Goal: Task Accomplishment & Management: Complete application form

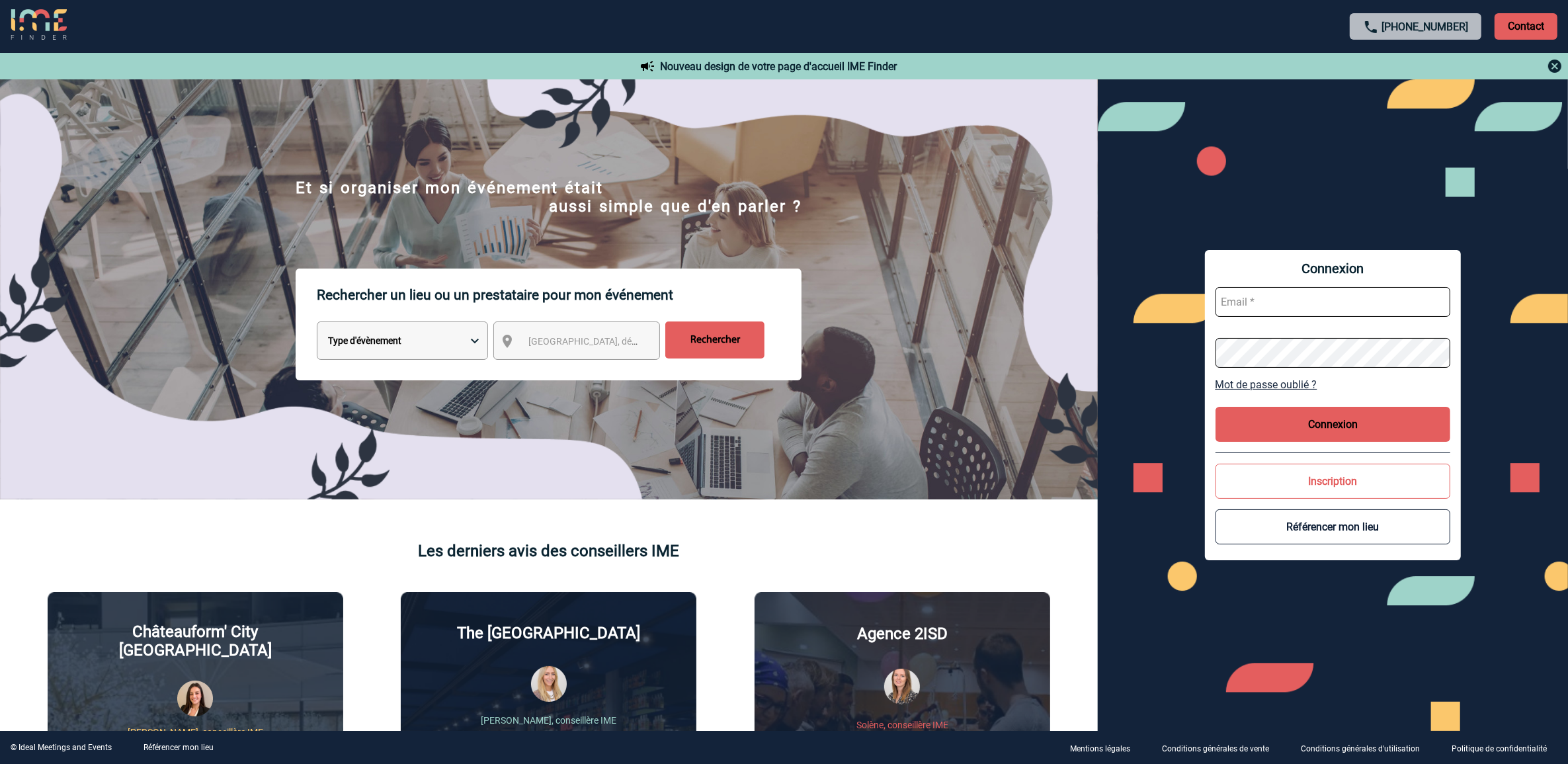
click at [1315, 301] on input "text" at bounding box center [1333, 302] width 235 height 30
type input "marieclaude.hesnard@sogeti.com"
click at [1320, 422] on button "Connexion" at bounding box center [1333, 425] width 235 height 35
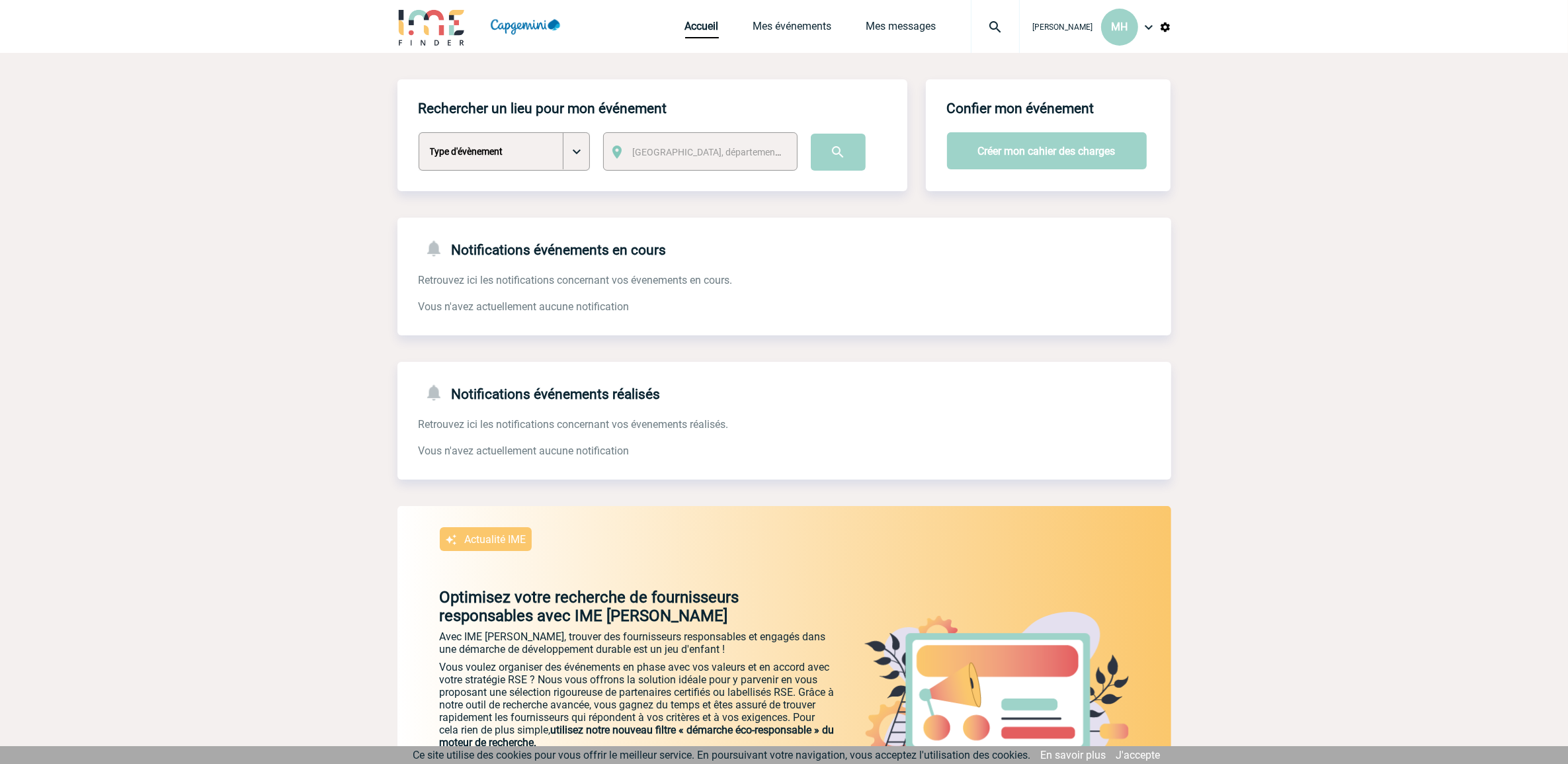
click at [776, 12] on div "Accueil Mes événements Mes messages Projet, client Projet, client" at bounding box center [853, 27] width 335 height 53
click at [780, 12] on div "Accueil Mes événements Mes messages Projet, client Projet, client" at bounding box center [853, 27] width 335 height 53
drag, startPoint x: 780, startPoint y: 12, endPoint x: 776, endPoint y: 35, distance: 23.3
click at [776, 35] on link "Mes événements" at bounding box center [793, 29] width 79 height 18
click at [772, 27] on link "Mes événements" at bounding box center [793, 29] width 79 height 18
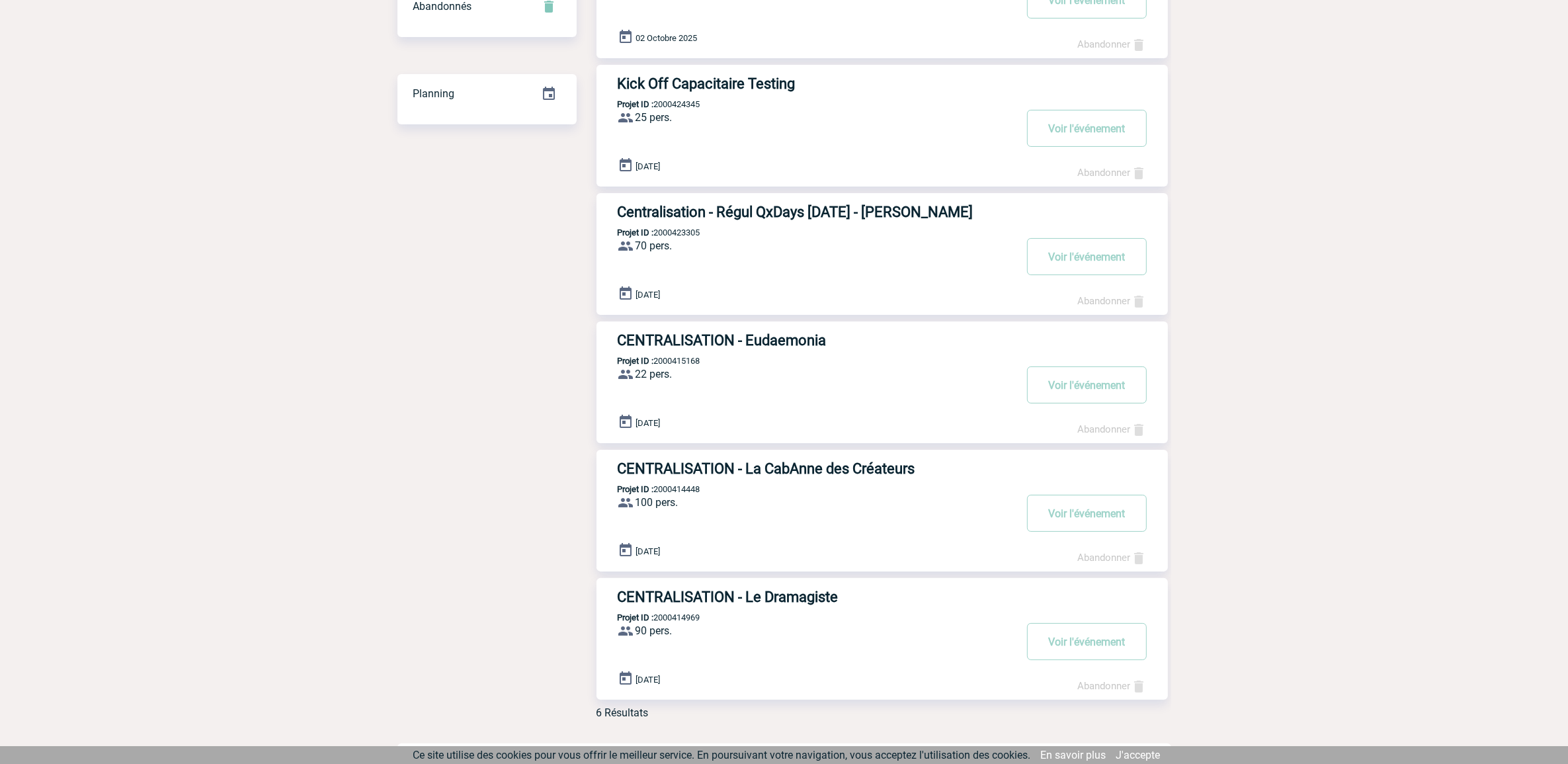
scroll to position [229, 0]
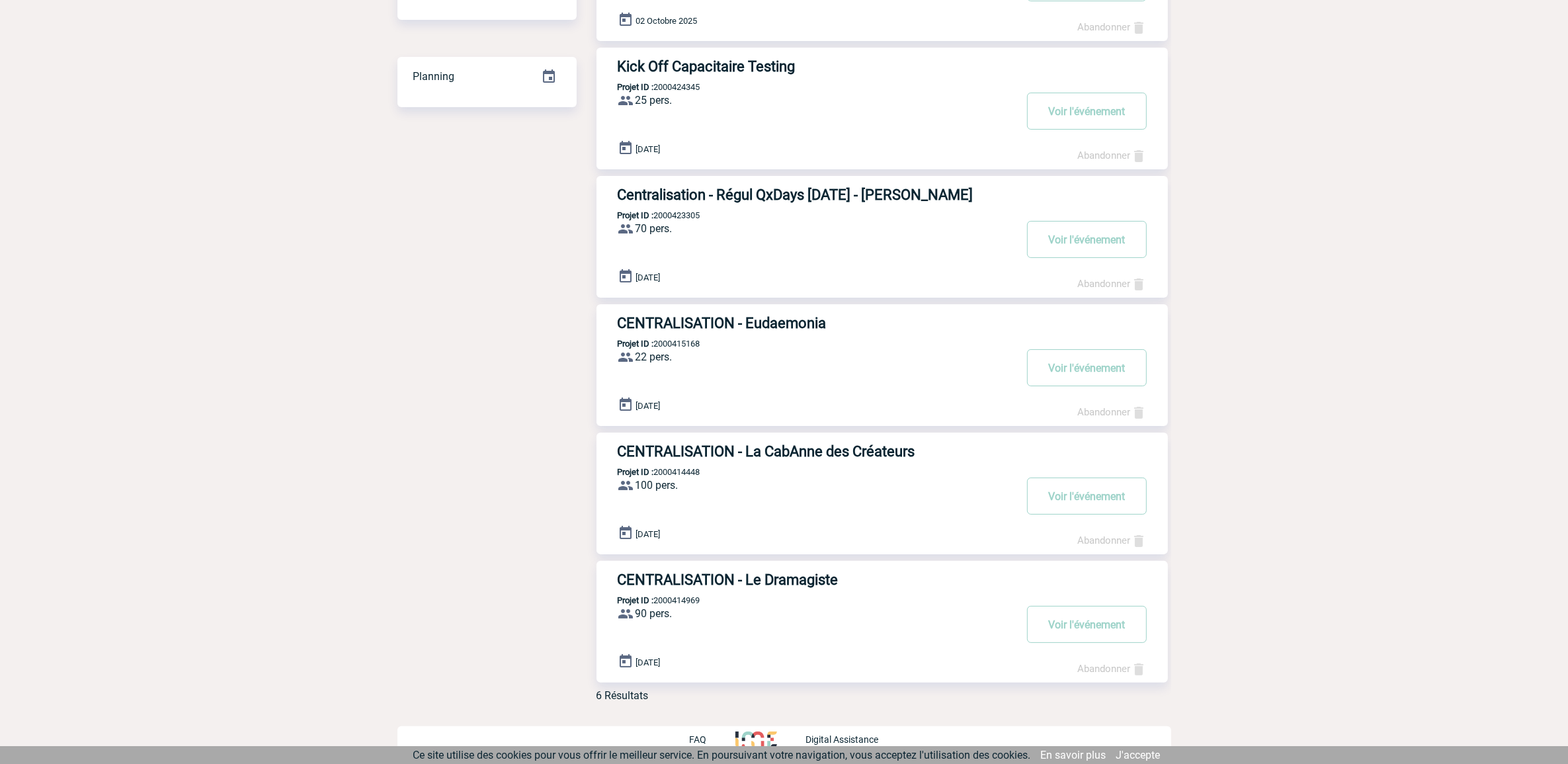
click at [640, 456] on h3 "CENTRALISATION - La CabAnne des Créateurs" at bounding box center [816, 451] width 397 height 17
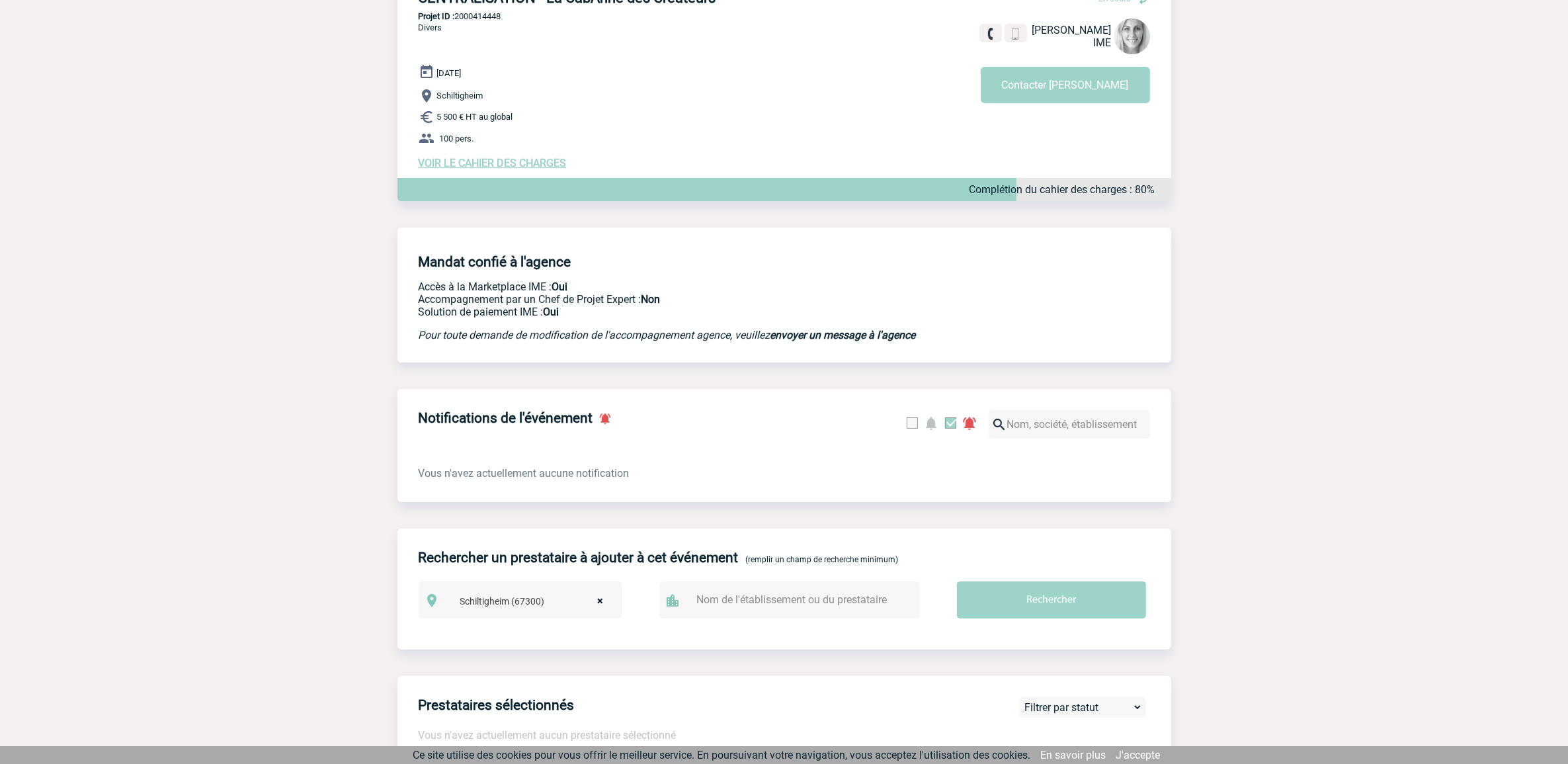
scroll to position [248, 0]
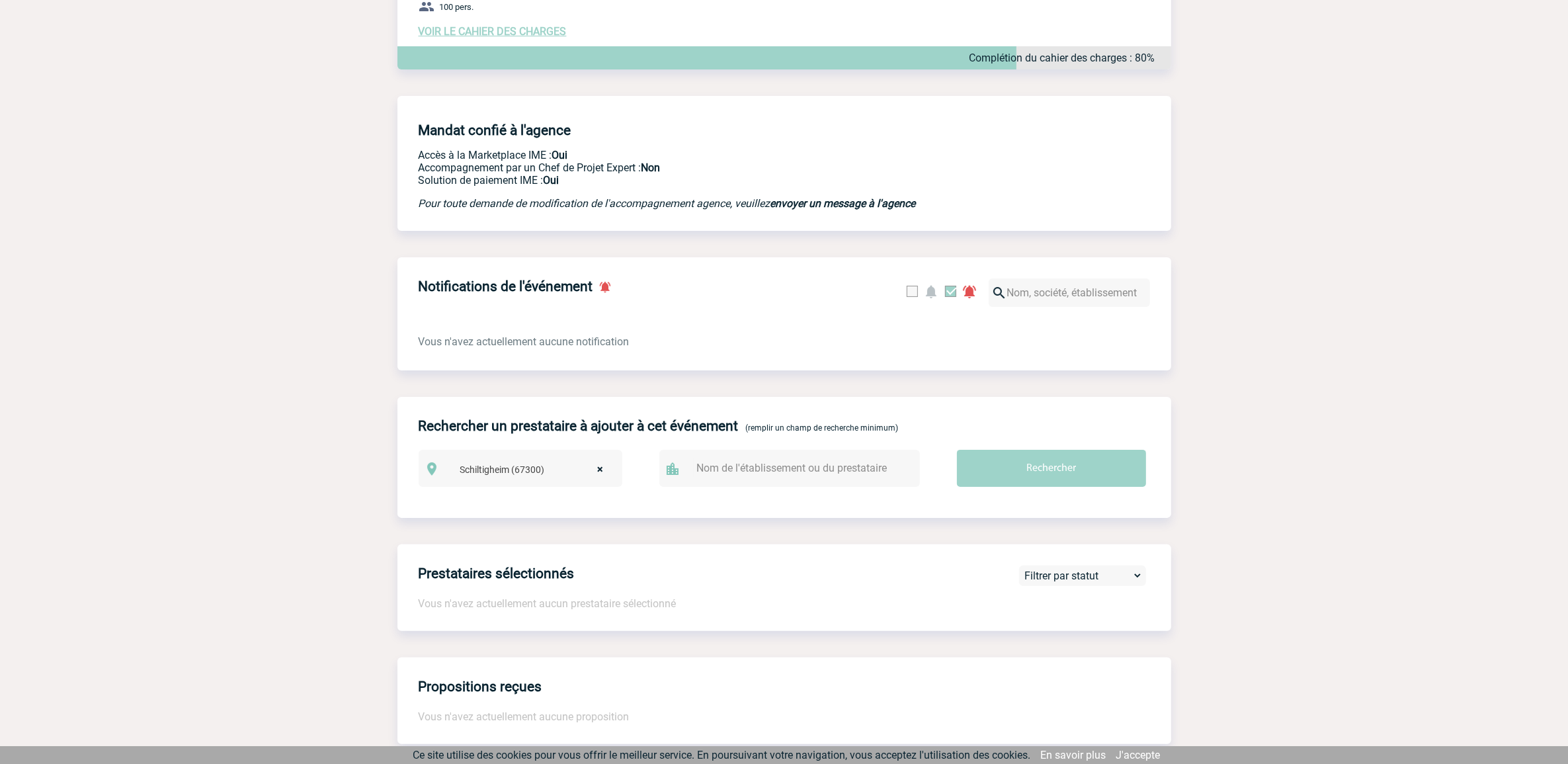
click at [811, 324] on div "Vous n'avez actuellement aucune notification" at bounding box center [784, 329] width 774 height 39
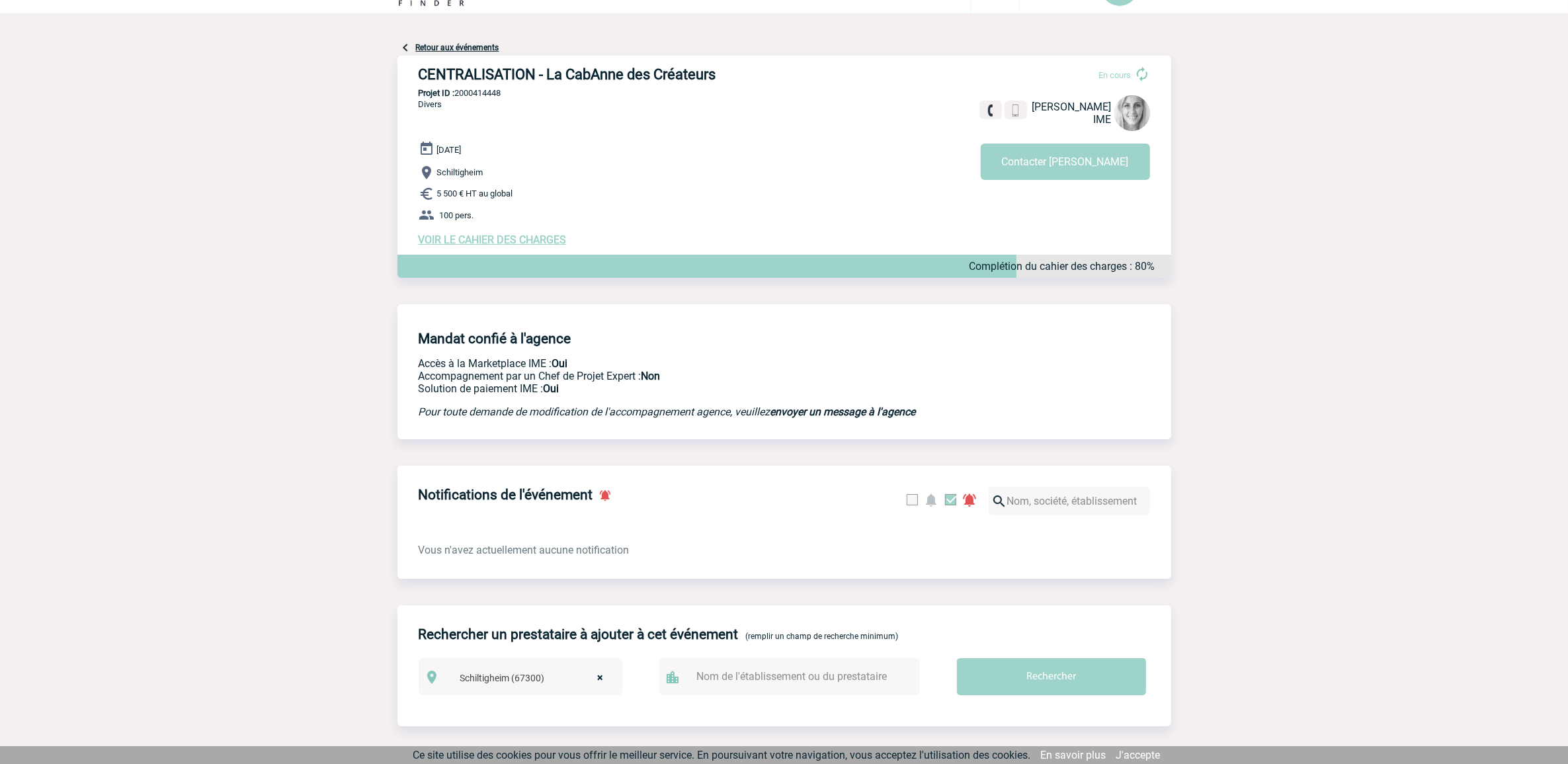
scroll to position [0, 0]
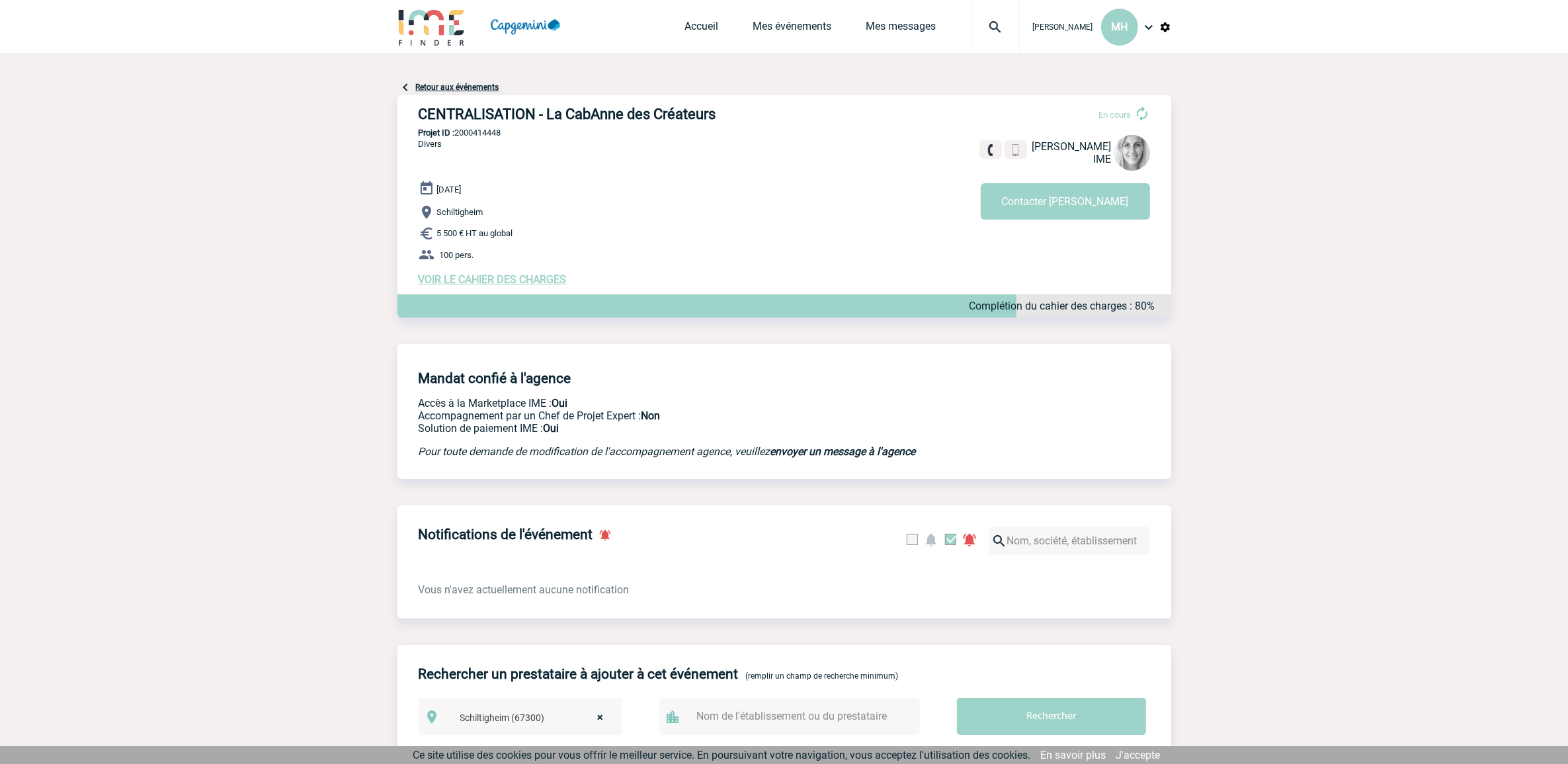
click at [847, 451] on b "envoyer un message à l'agence" at bounding box center [843, 451] width 145 height 12
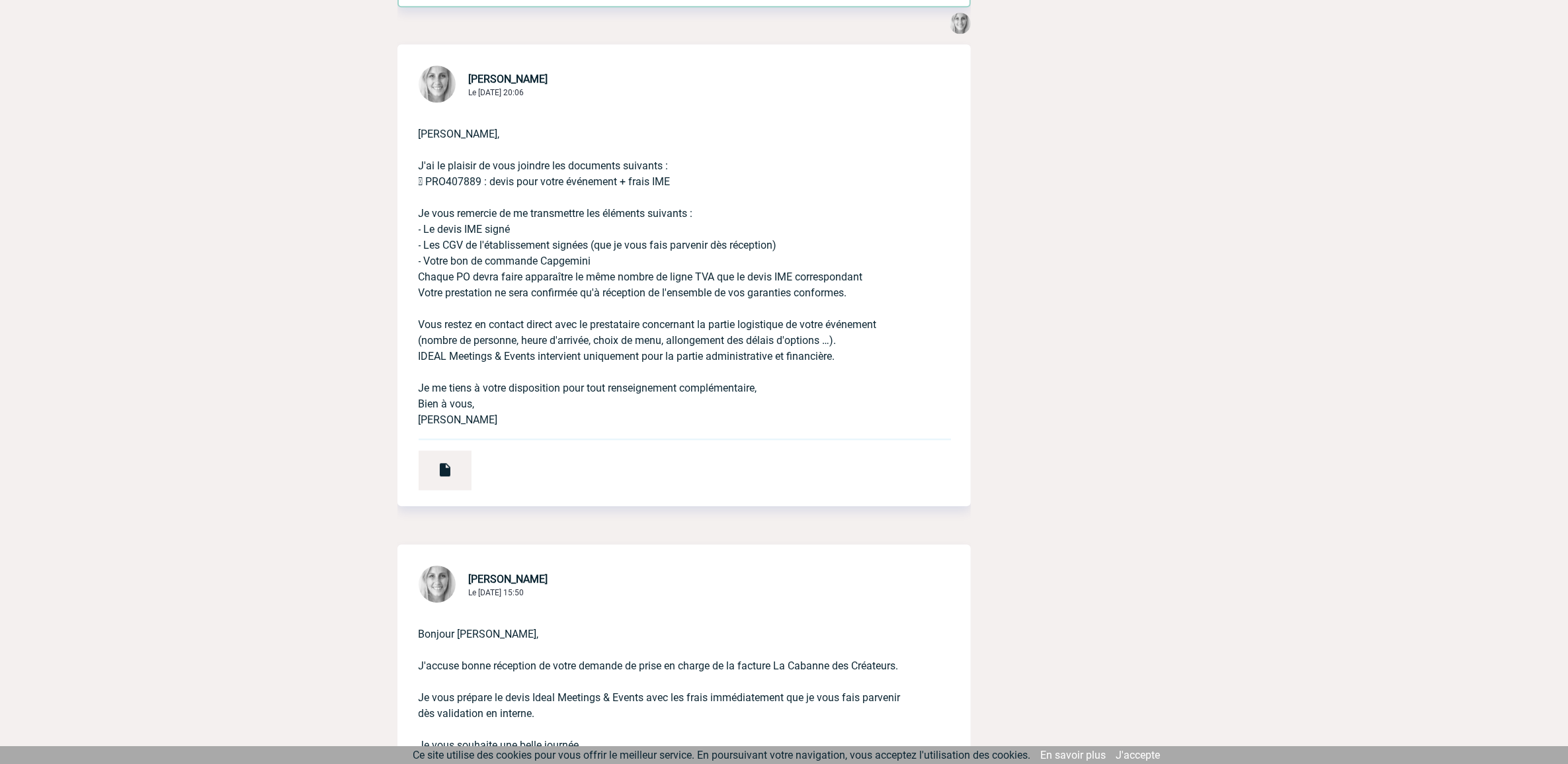
scroll to position [4290, 0]
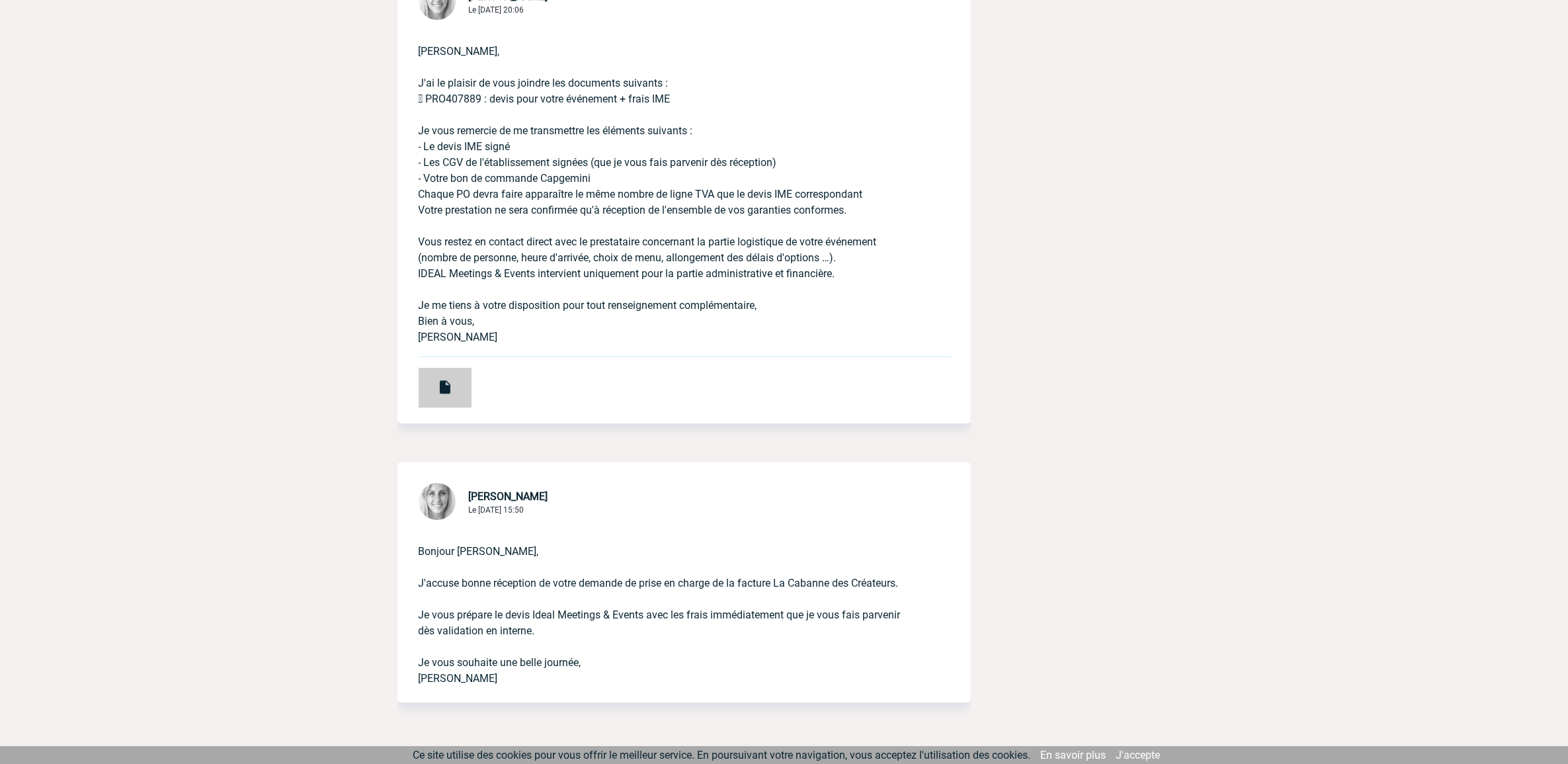
click at [434, 407] on div at bounding box center [445, 388] width 53 height 40
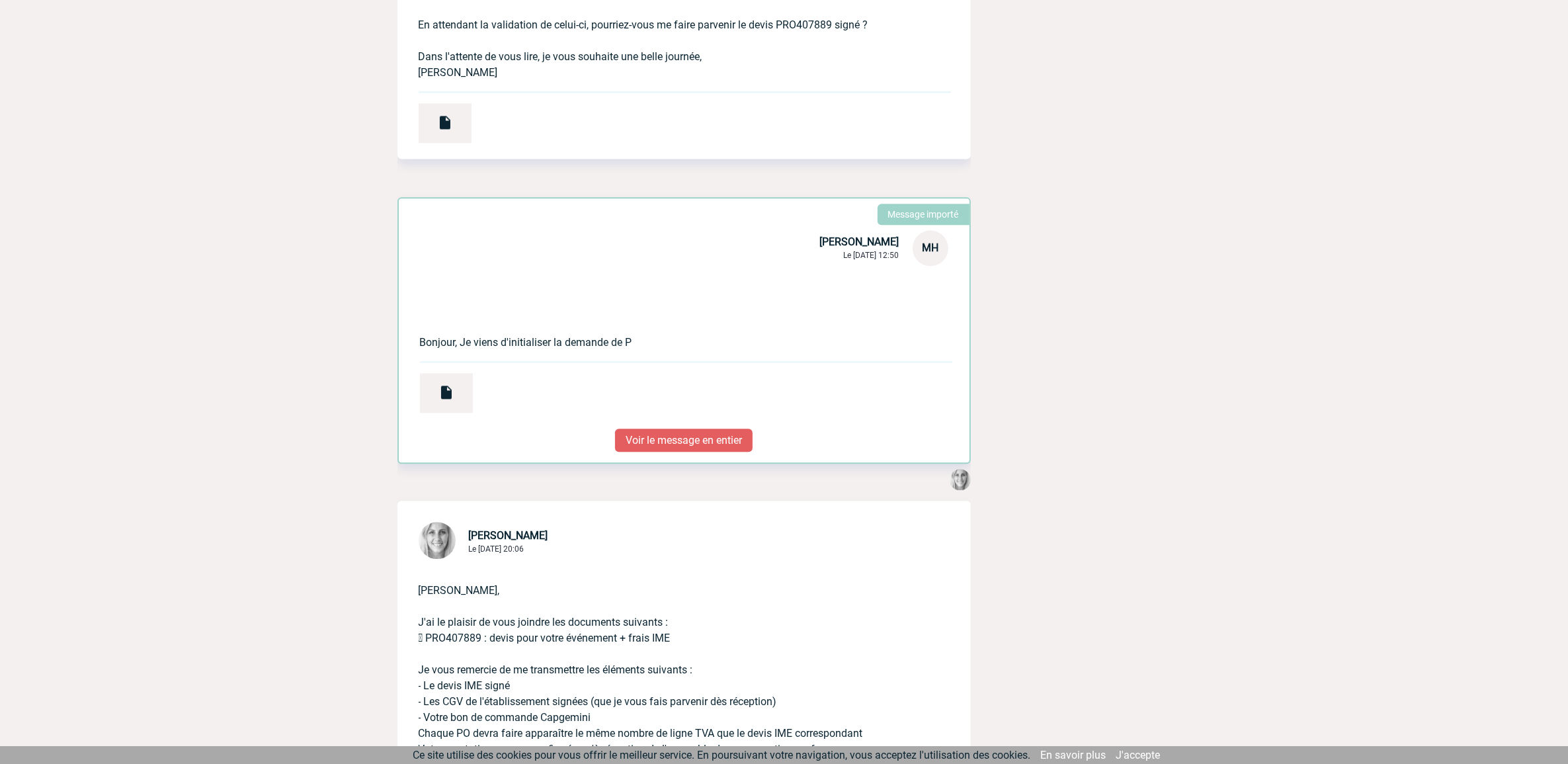
scroll to position [3546, 0]
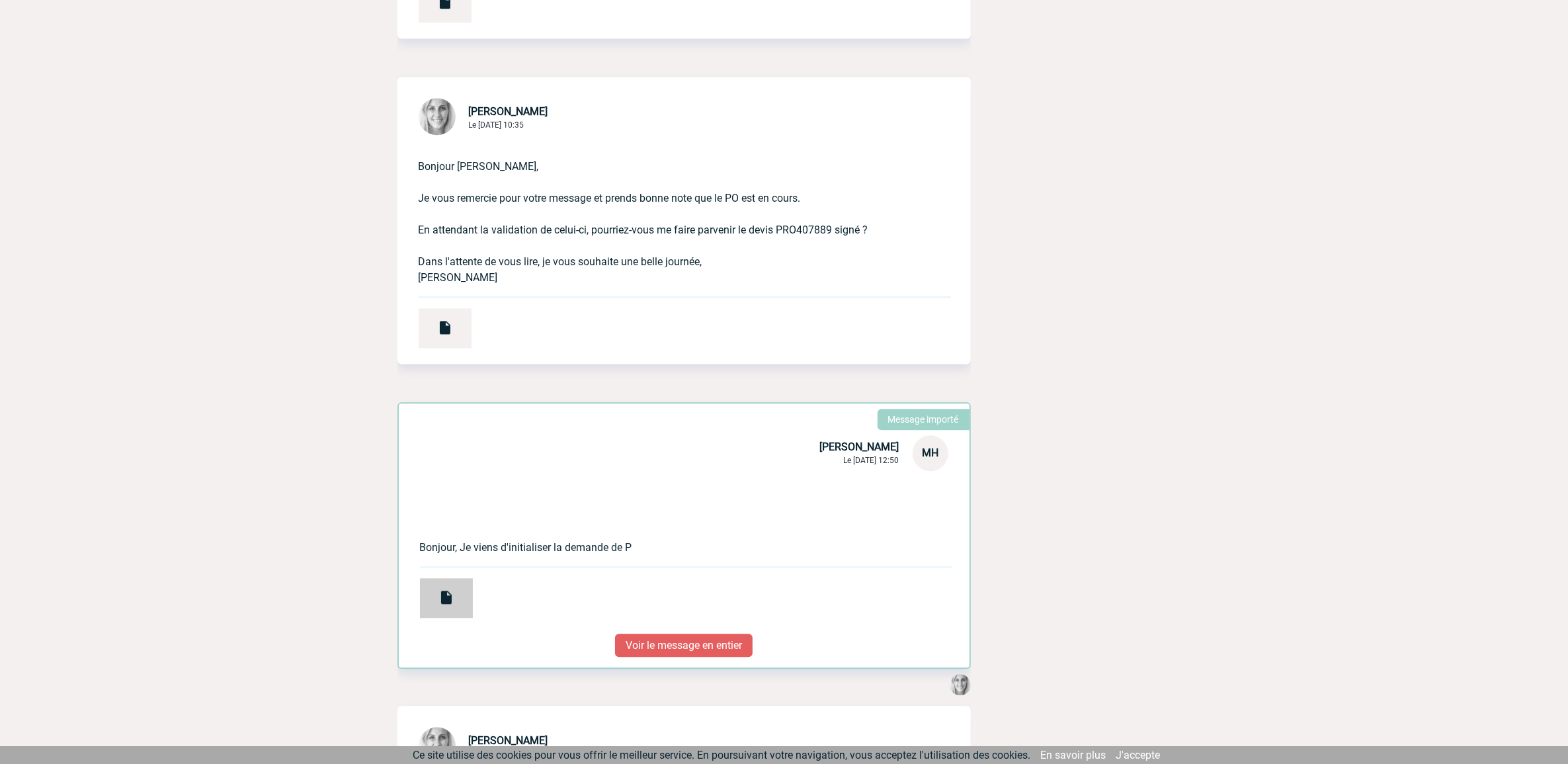
click at [440, 618] on div at bounding box center [446, 599] width 53 height 40
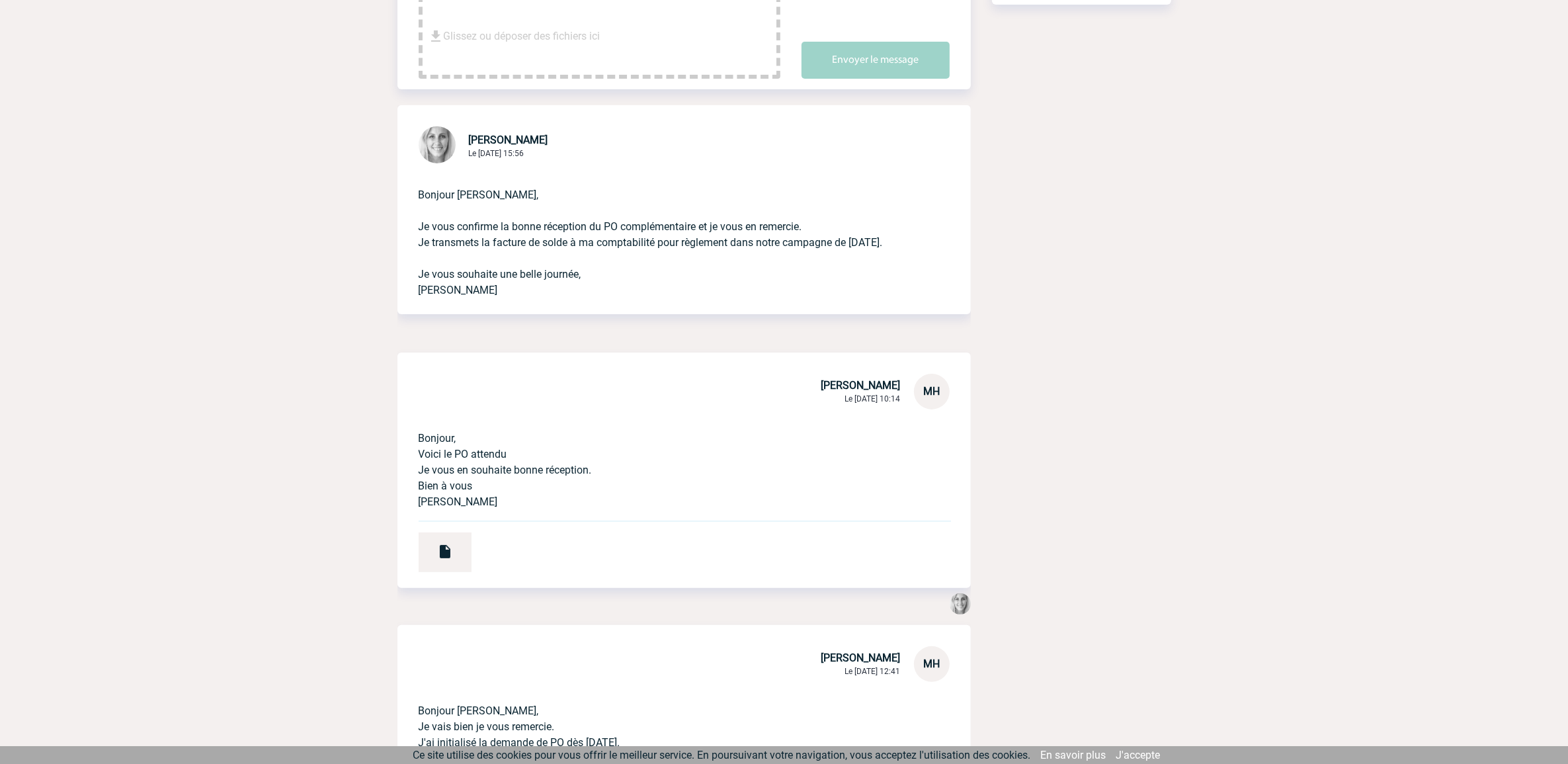
scroll to position [0, 0]
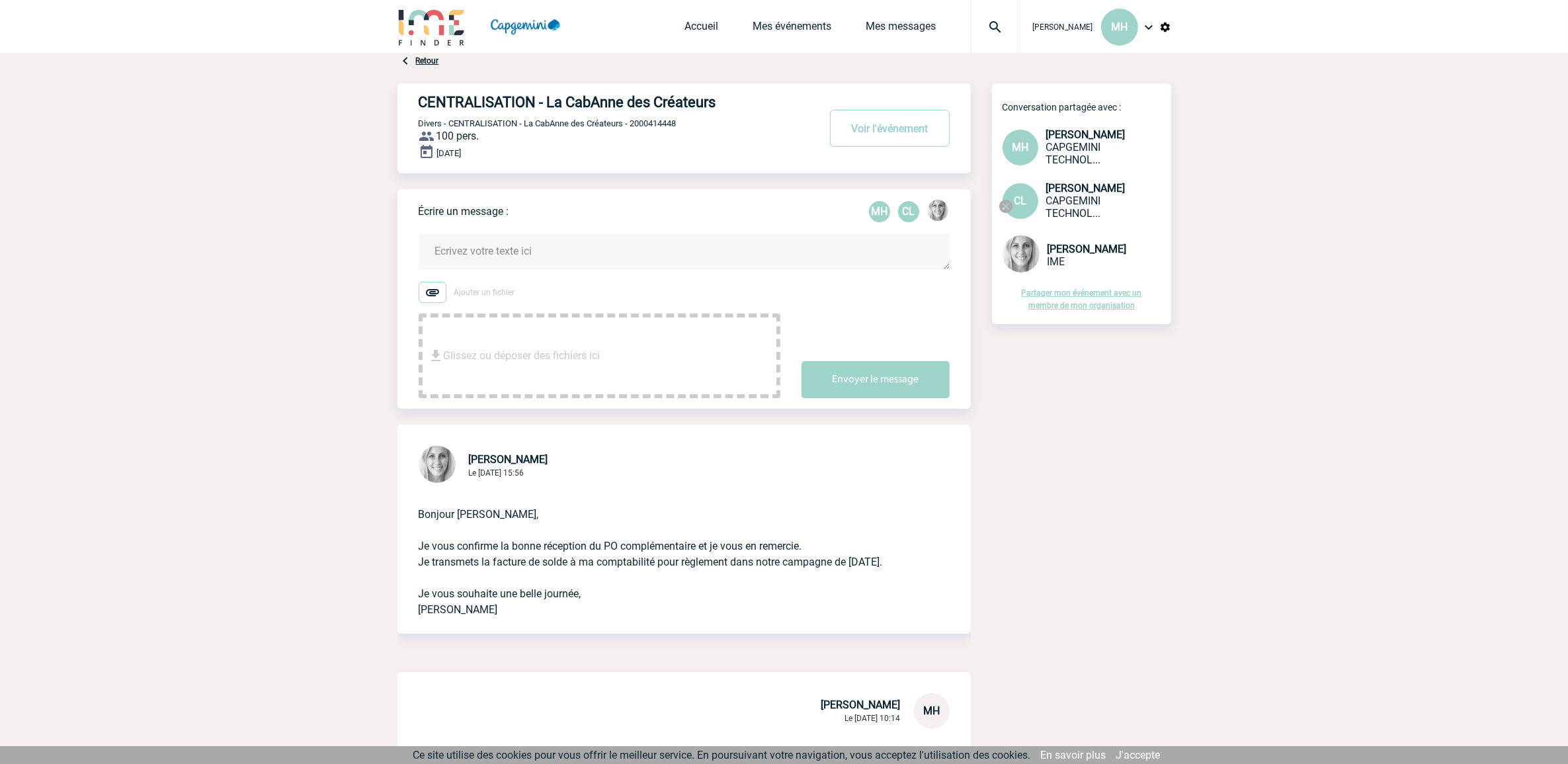
click at [760, 11] on div "Accueil Mes événements Mes messages Projet, client Projet, client" at bounding box center [853, 27] width 335 height 53
click at [686, 28] on link "Accueil" at bounding box center [702, 29] width 34 height 18
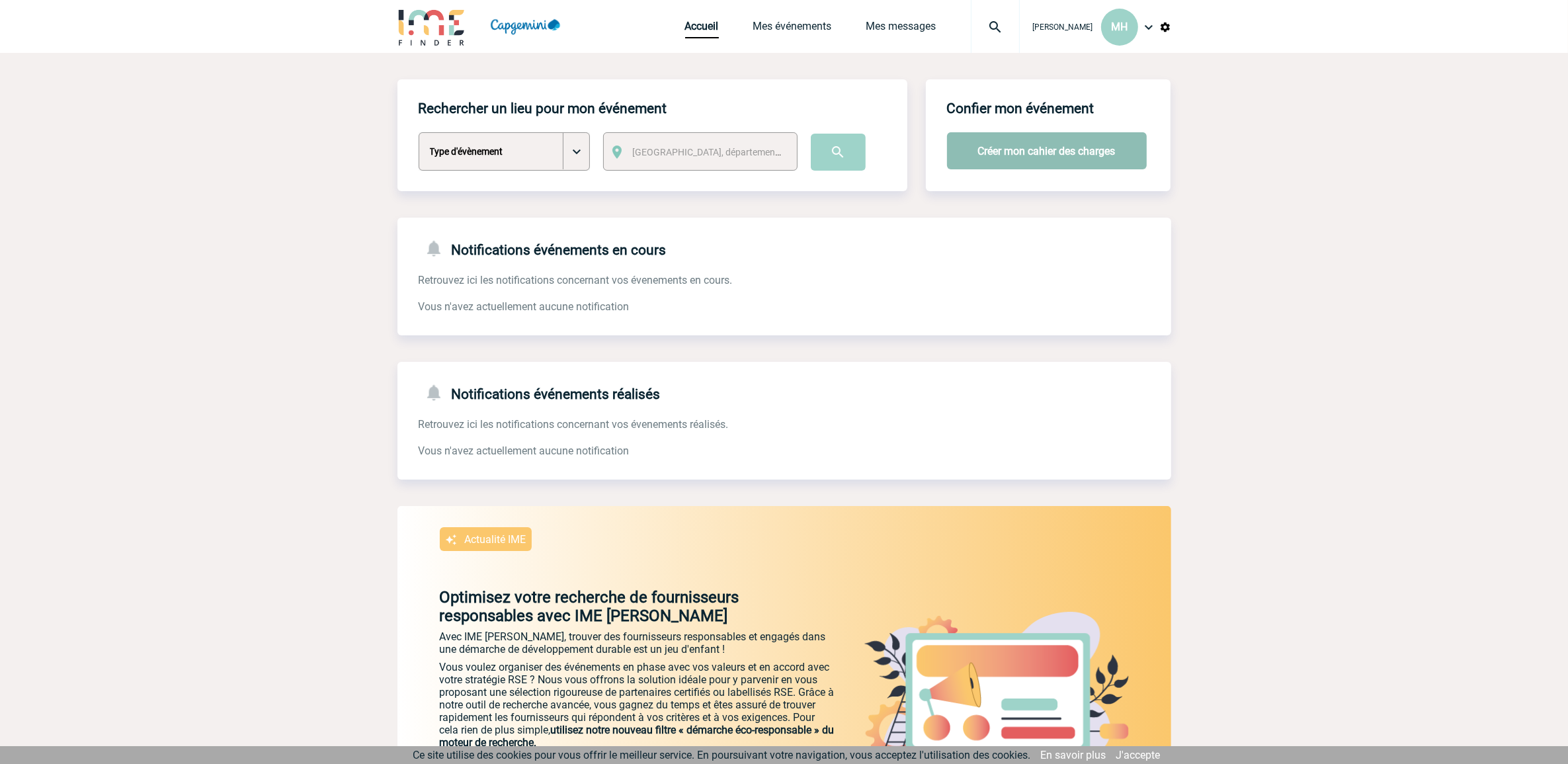
click at [1054, 149] on button "Créer mon cahier des charges" at bounding box center [1047, 150] width 199 height 37
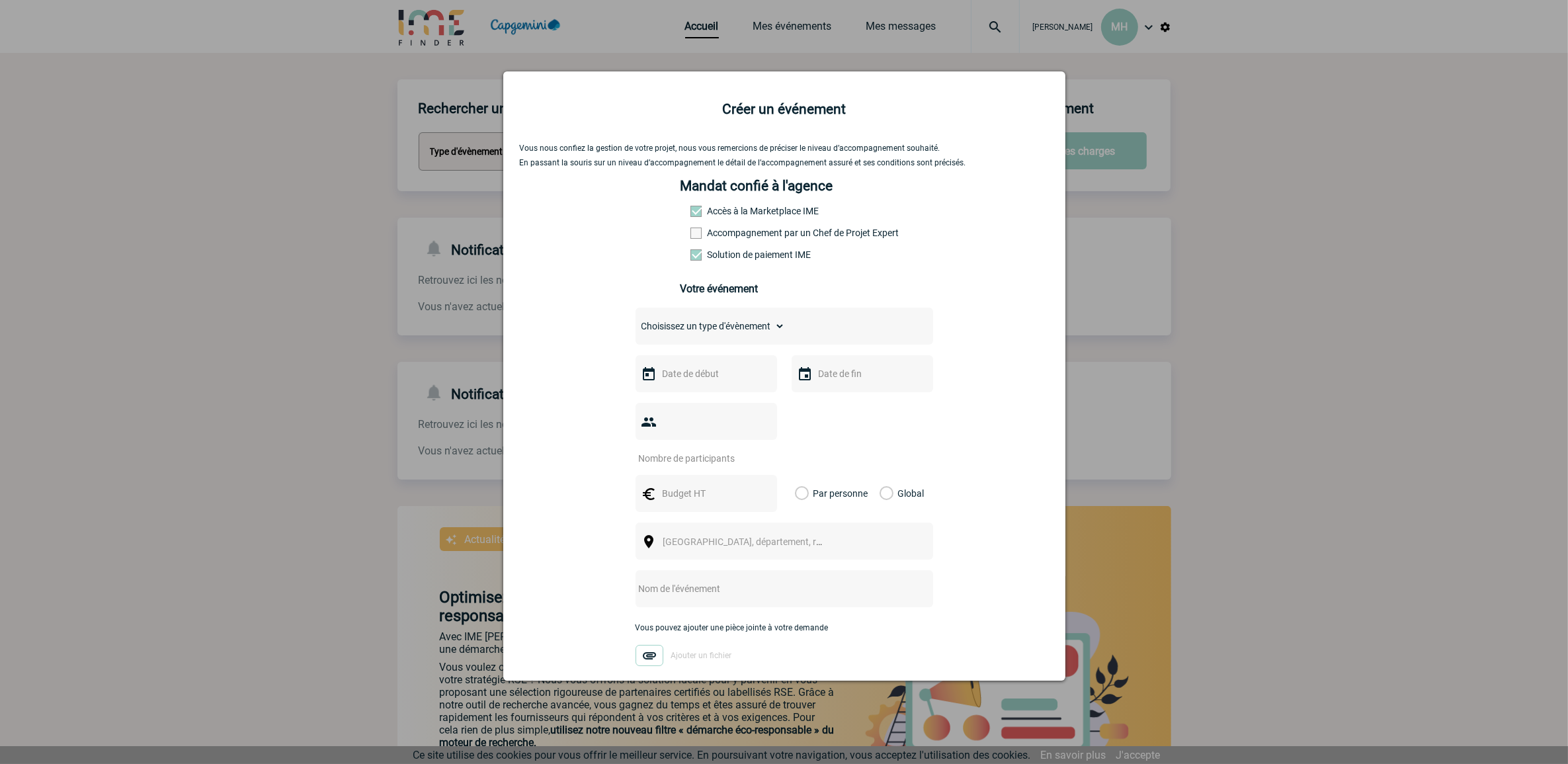
click at [725, 325] on select "Choisissez un type d'évènement Séminaire avec nuitée Séminaire sans nuitée Repa…" at bounding box center [710, 326] width 150 height 18
select select "5"
click at [636, 318] on select "Choisissez un type d'évènement Séminaire avec nuitée Séminaire sans nuitée Repa…" at bounding box center [710, 326] width 150 height 18
click at [662, 379] on input "text" at bounding box center [705, 373] width 91 height 17
click at [828, 397] on span "Suivant" at bounding box center [824, 398] width 11 height 11
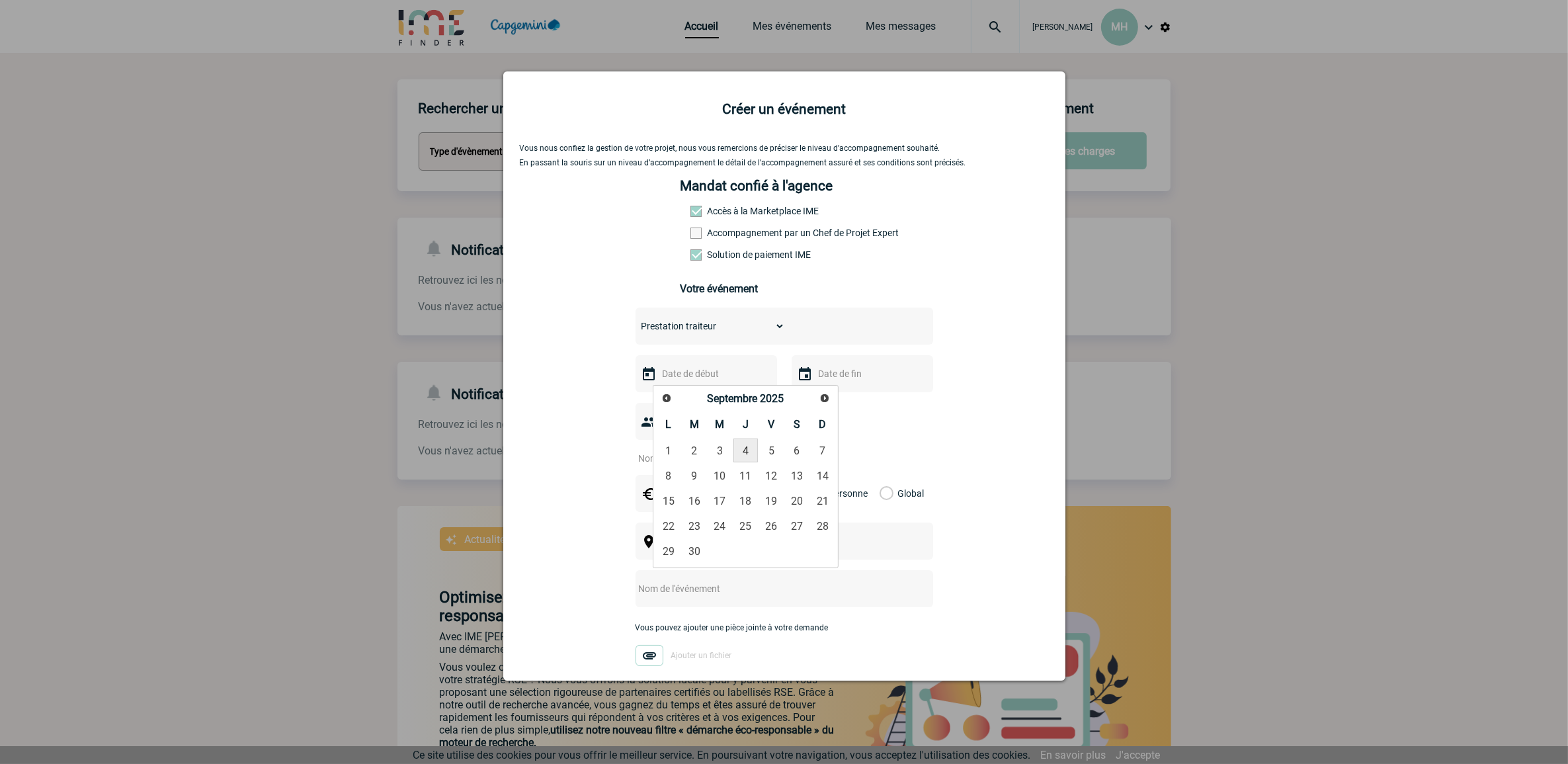
click at [748, 441] on link "4" at bounding box center [745, 451] width 24 height 24
type input "04-09-2025"
click at [901, 371] on div at bounding box center [863, 373] width 141 height 37
drag, startPoint x: 815, startPoint y: 372, endPoint x: 878, endPoint y: 351, distance: 66.4
click at [815, 372] on input "text" at bounding box center [861, 373] width 91 height 17
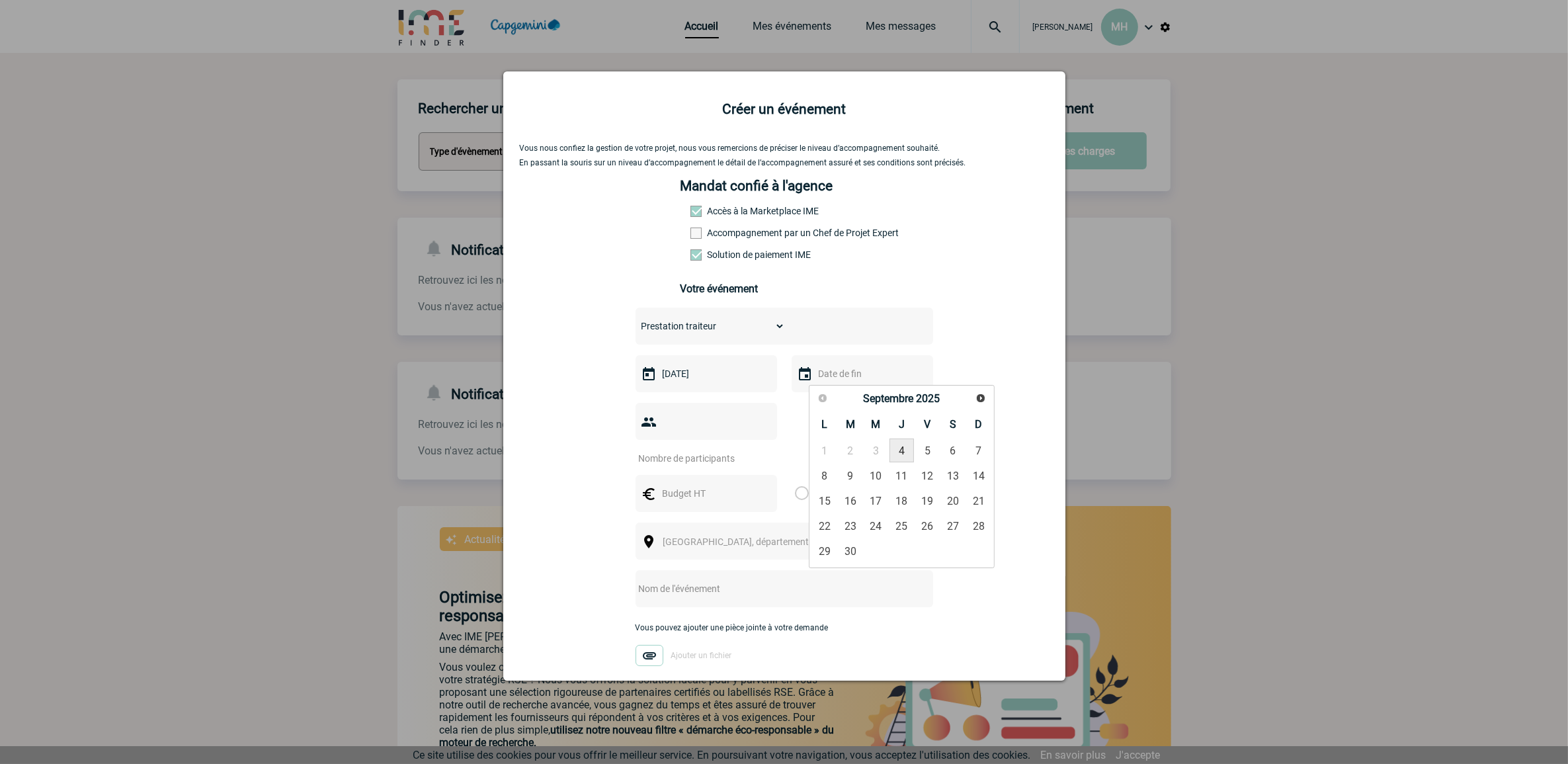
click at [897, 447] on link "4" at bounding box center [902, 451] width 24 height 24
type input "04-09-2025"
click at [672, 431] on div at bounding box center [706, 421] width 141 height 37
click at [676, 427] on div at bounding box center [706, 421] width 141 height 37
click at [641, 416] on img at bounding box center [648, 421] width 16 height 16
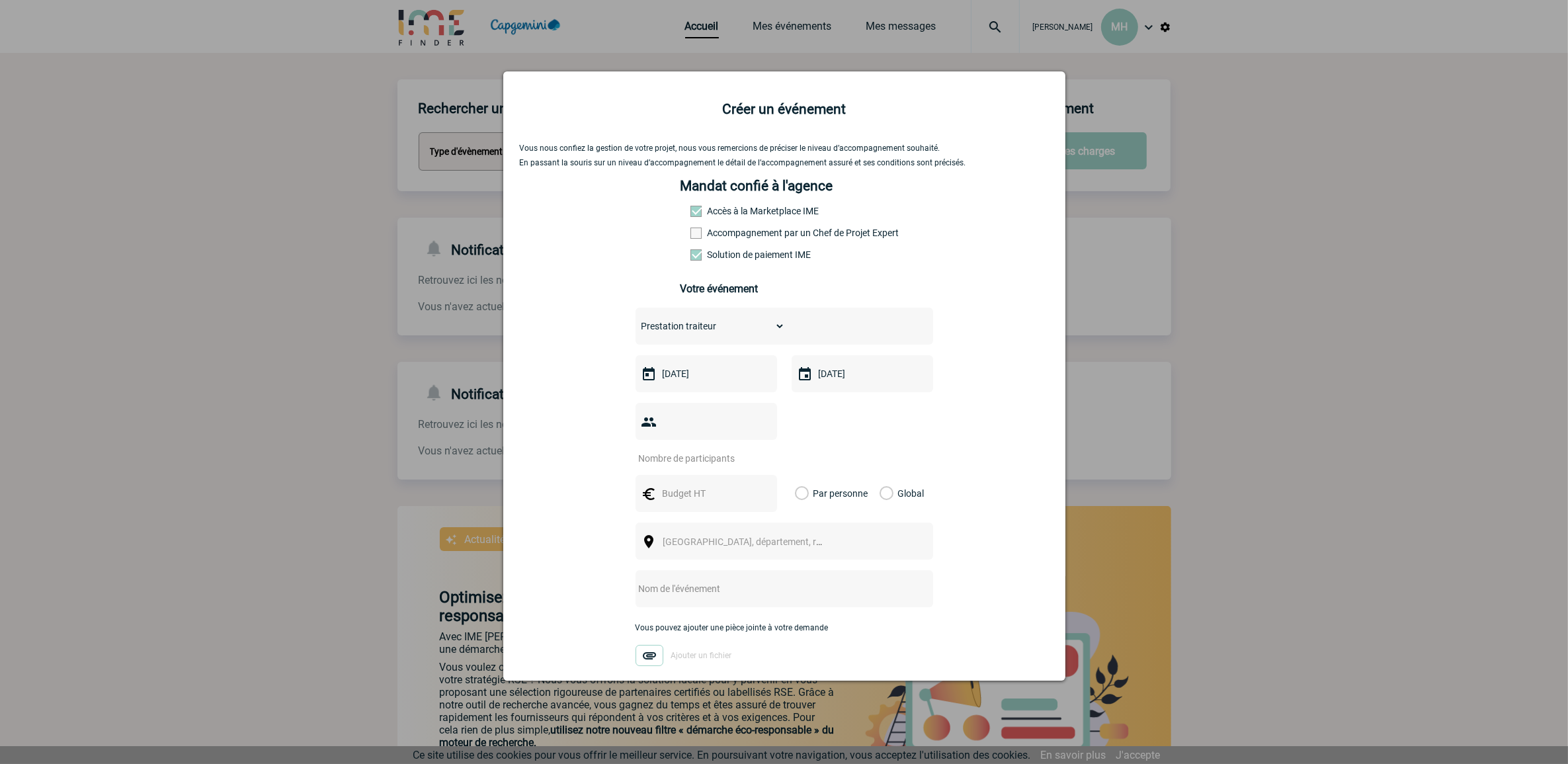
click at [627, 428] on div "Vous nous confiez la gestion de votre projet, nous vous remercions de préciser …" at bounding box center [784, 446] width 529 height 604
click at [676, 465] on input "number" at bounding box center [698, 458] width 125 height 17
type input "30"
click at [795, 490] on label "Par personne" at bounding box center [803, 493] width 15 height 37
click at [0, 0] on input "Par personne" at bounding box center [0, 0] width 0 height 0
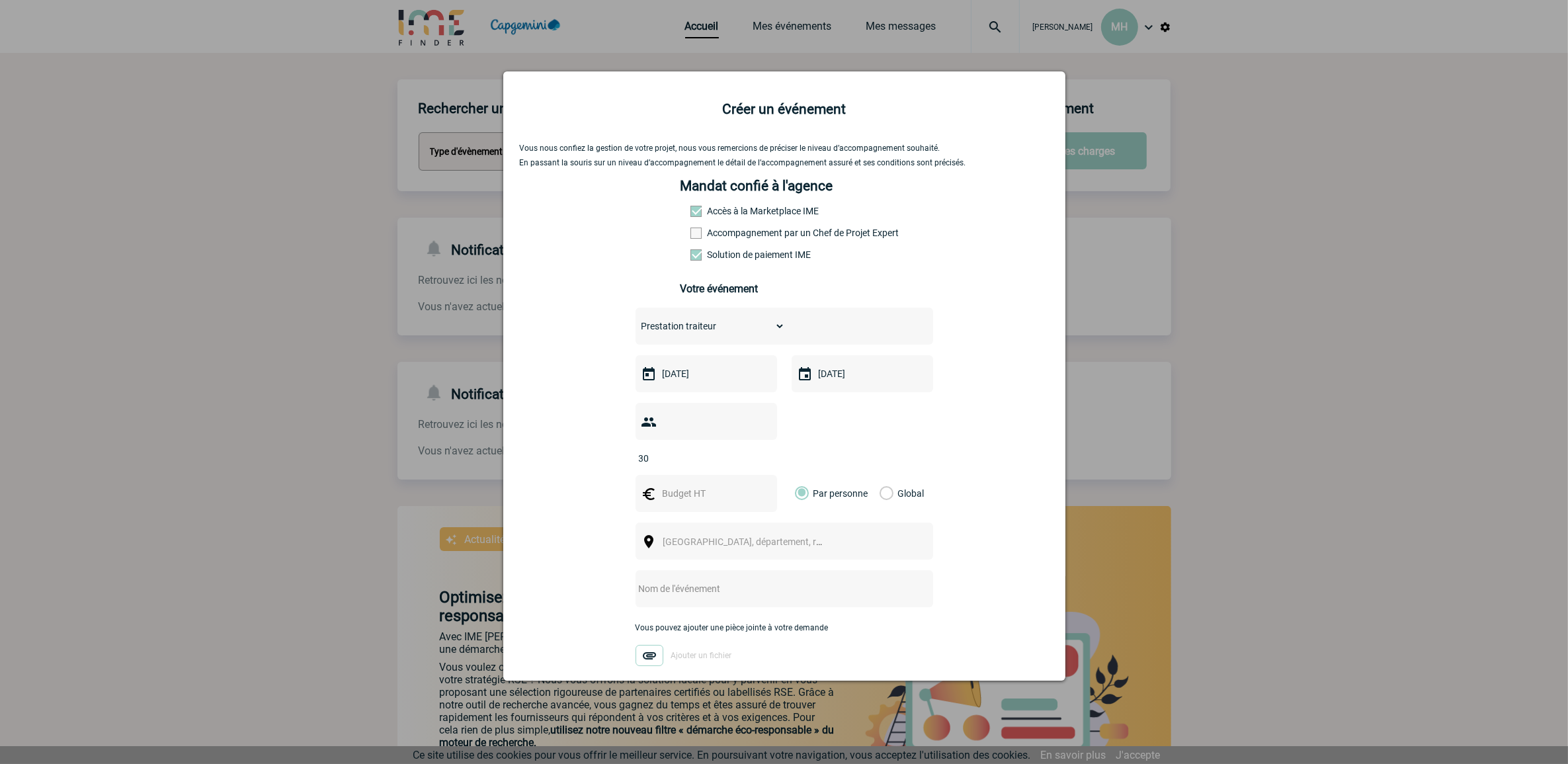
click at [682, 501] on input "text" at bounding box center [705, 493] width 91 height 17
type input "25"
click at [693, 540] on span "Ville, département, région..." at bounding box center [755, 542] width 184 height 11
type input "Schiltigheim"
click at [740, 538] on span "Ville, département, région..." at bounding box center [755, 542] width 184 height 11
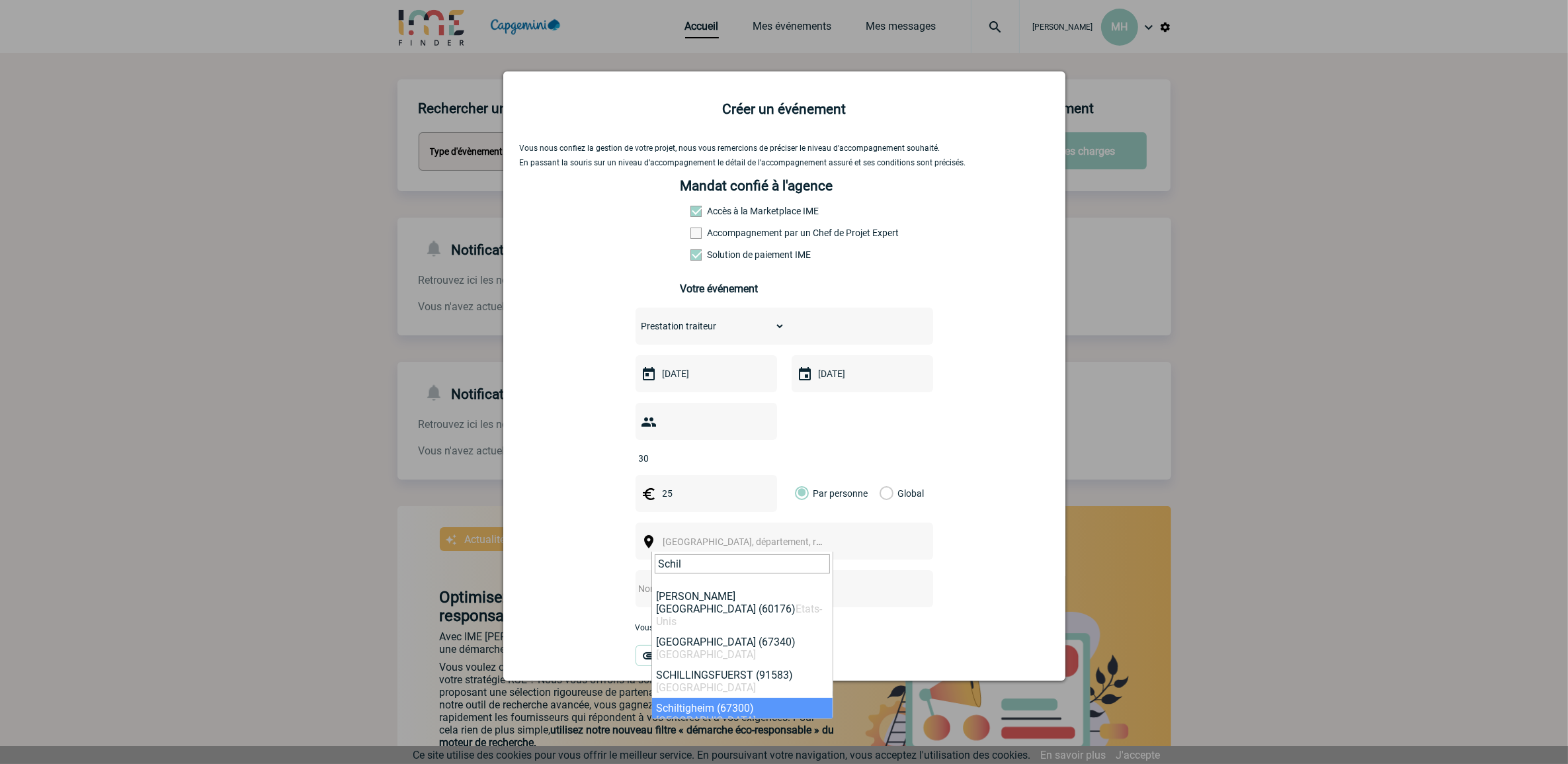
type input "Schil"
select select "19008"
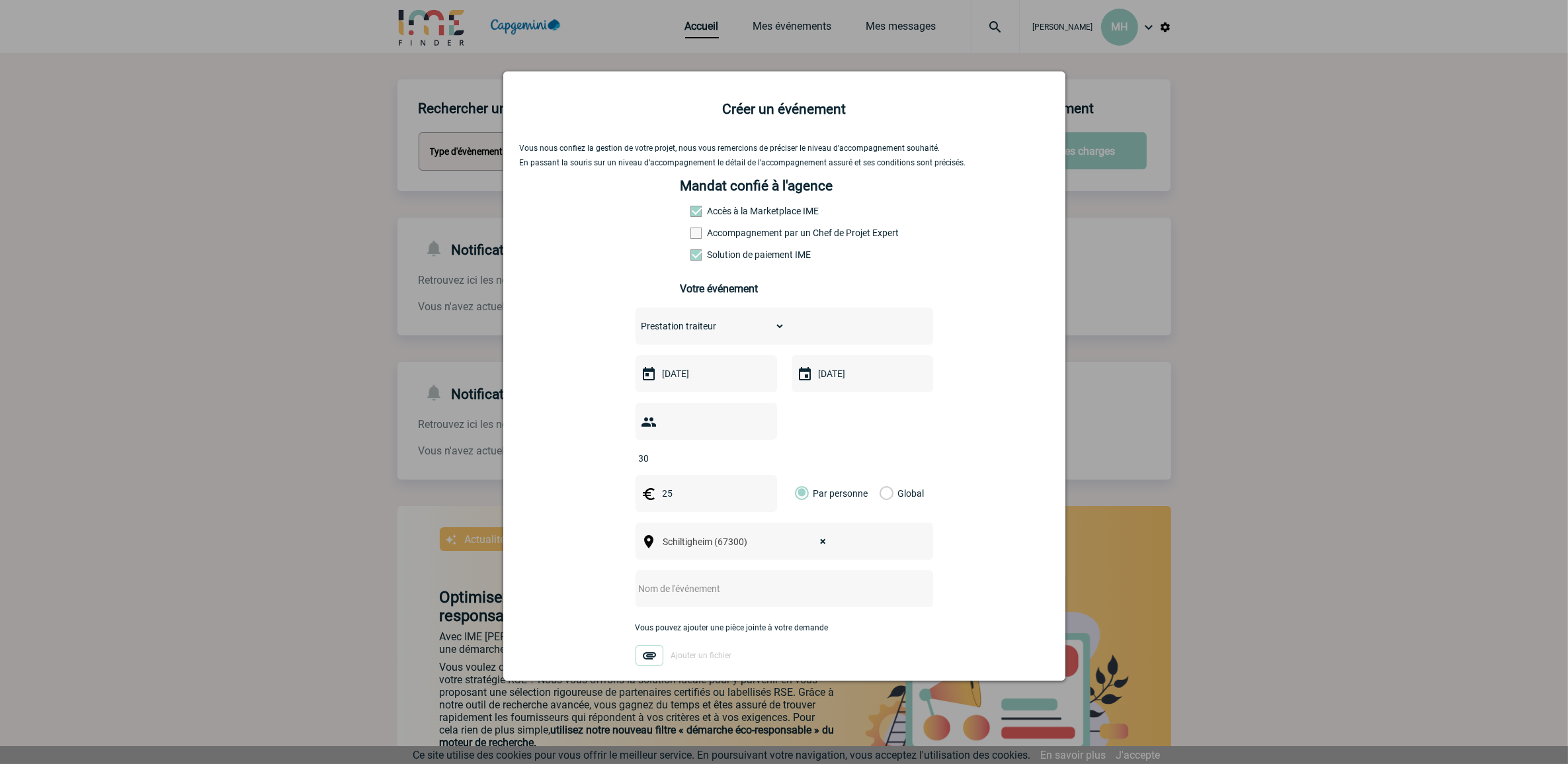
click at [695, 580] on input "text" at bounding box center [767, 589] width 263 height 17
type input "C"
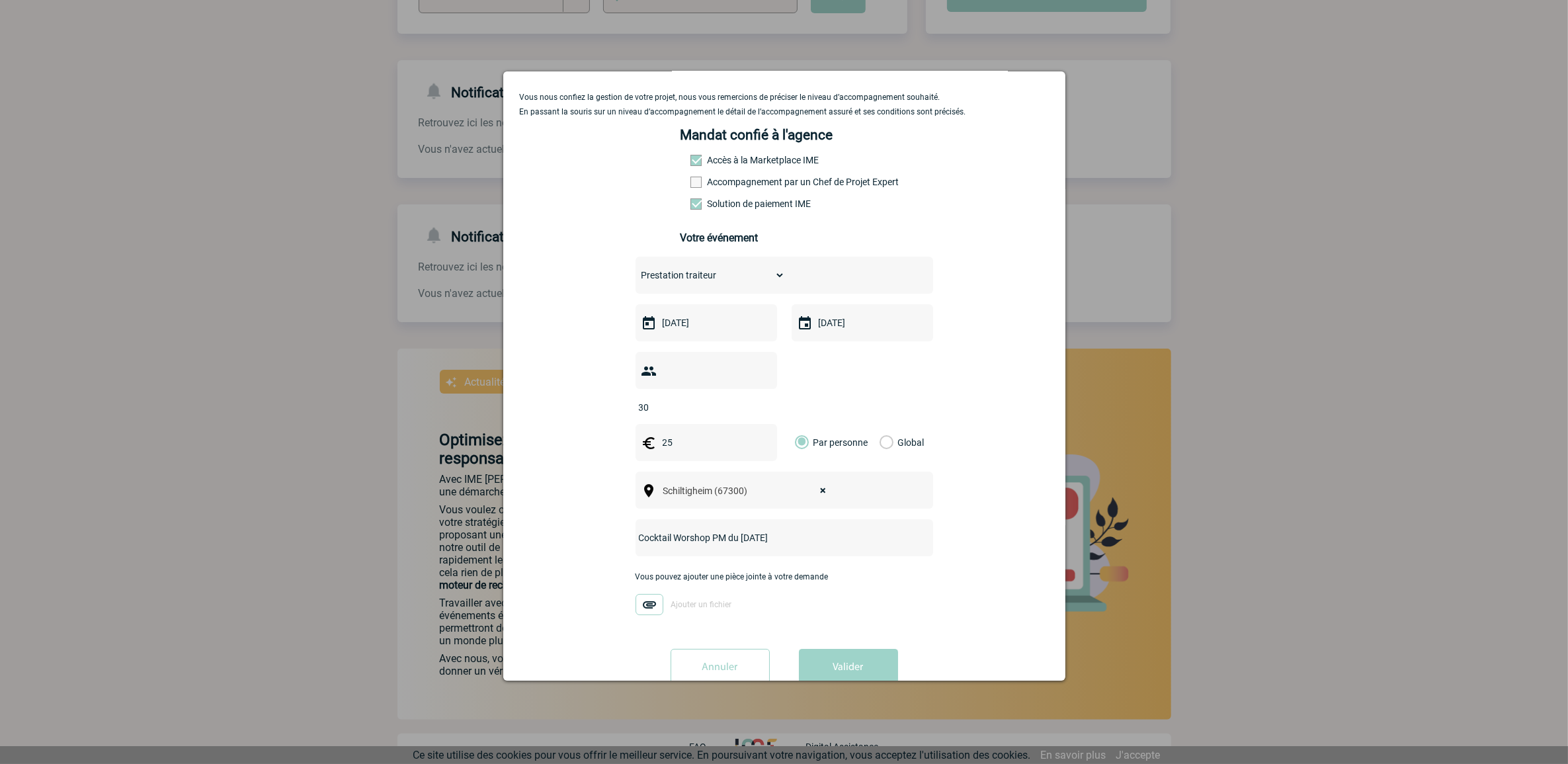
scroll to position [86, 0]
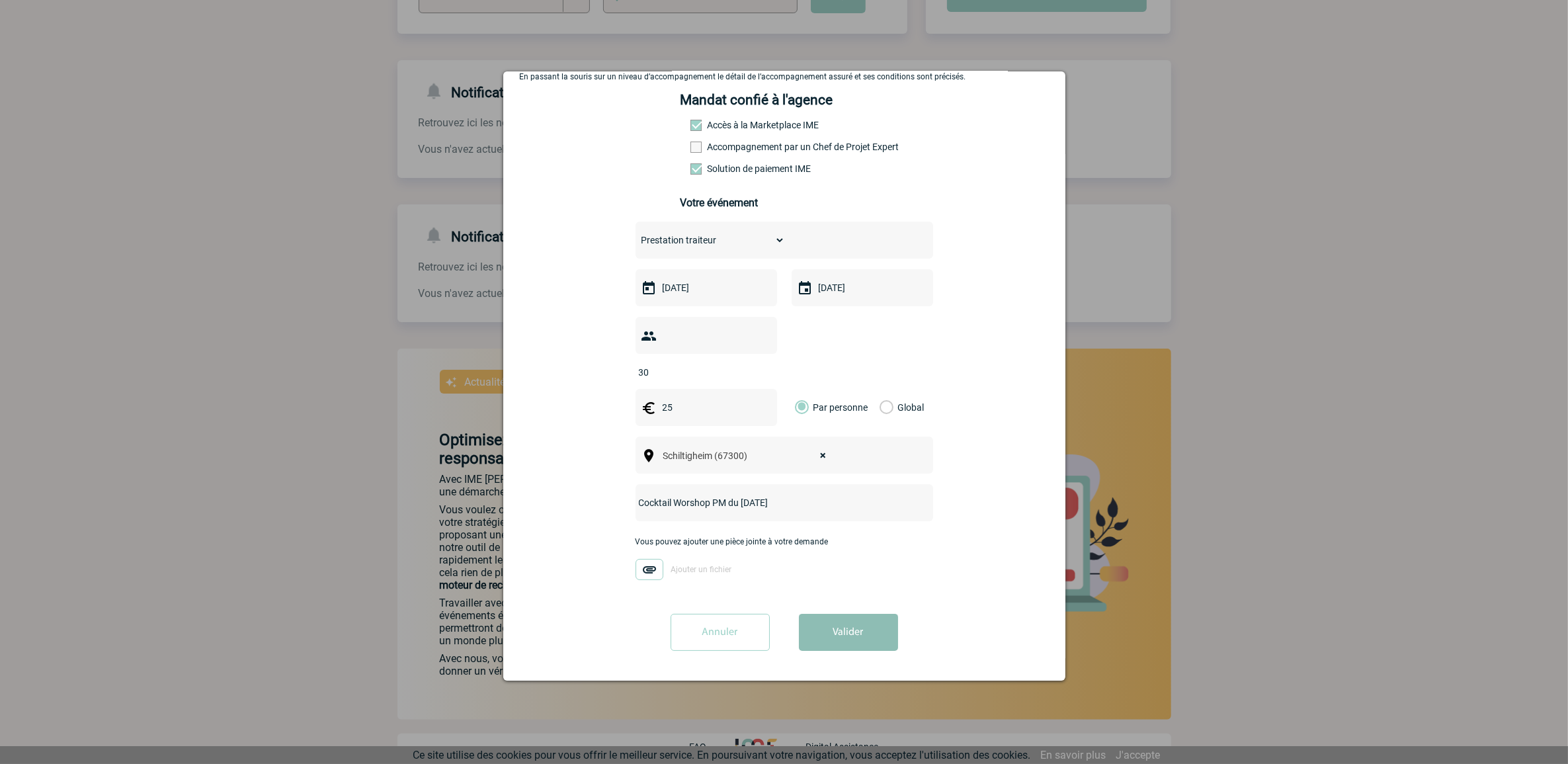
type input "Cocktail Worshop PM du 04.09.25"
click at [834, 626] on button "Valider" at bounding box center [848, 633] width 99 height 37
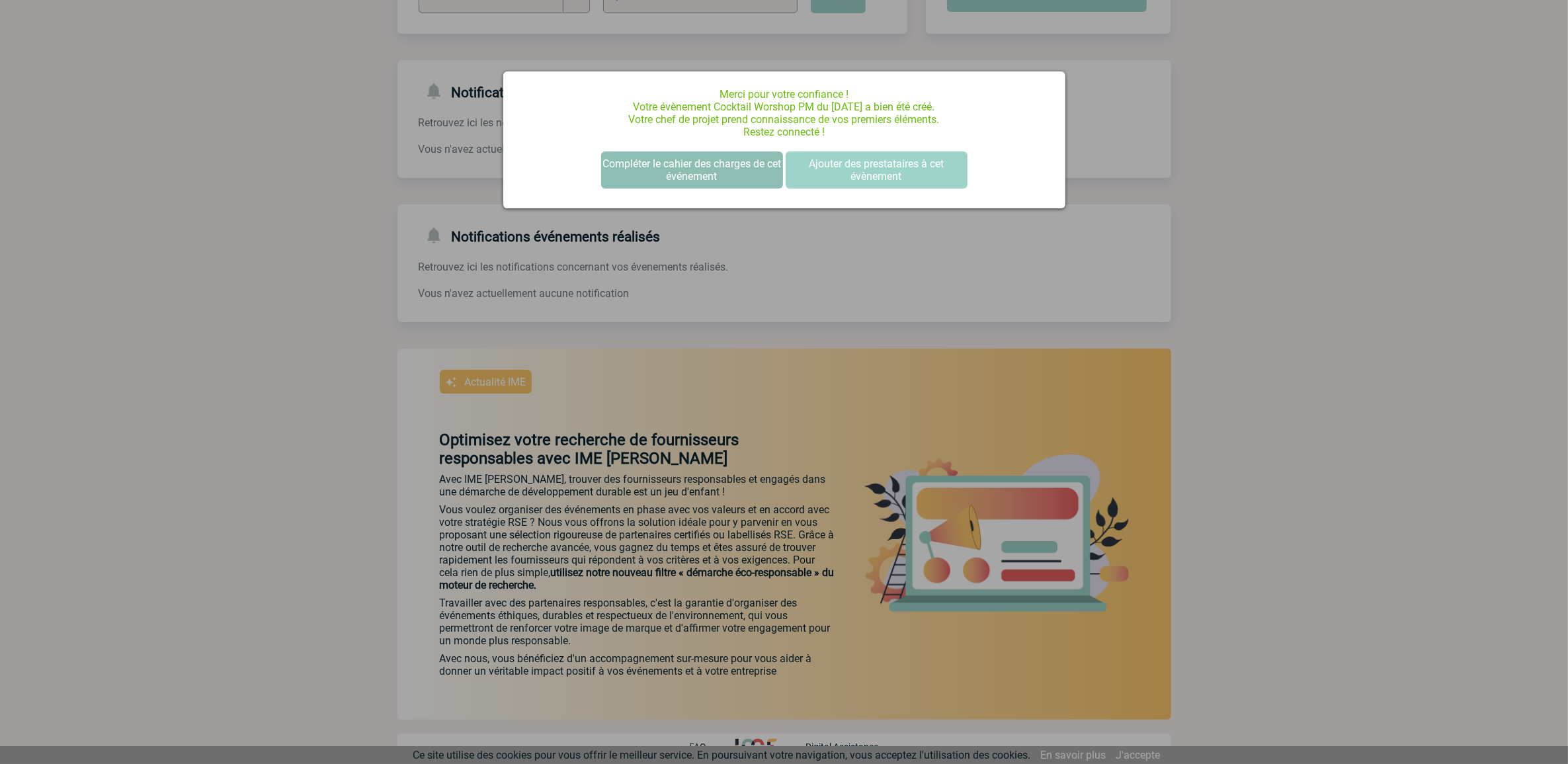
click at [702, 182] on button "Compléter le cahier des charges de cet événement" at bounding box center [692, 170] width 182 height 37
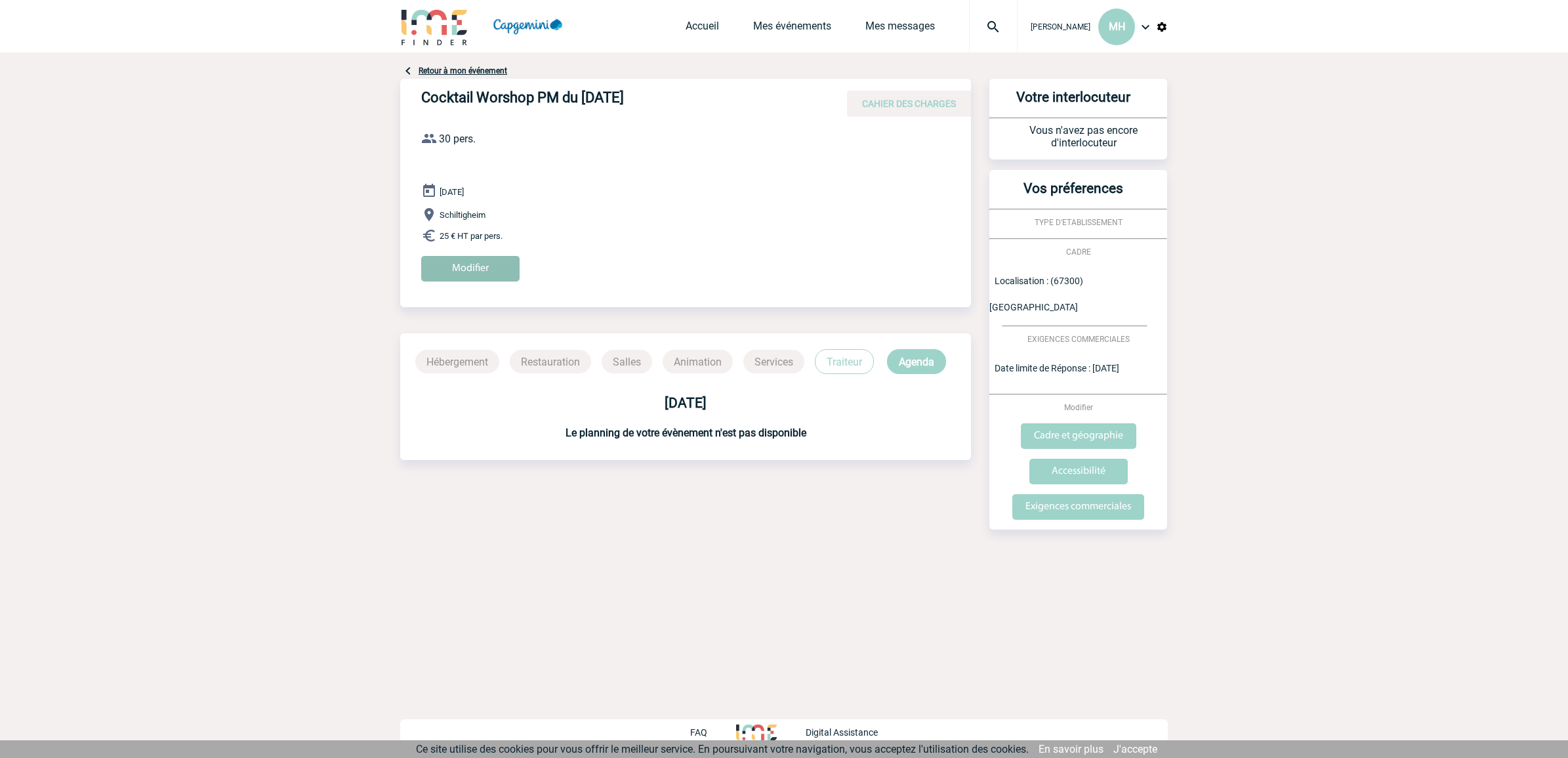
click at [474, 270] on input "Modifier" at bounding box center [470, 268] width 98 height 26
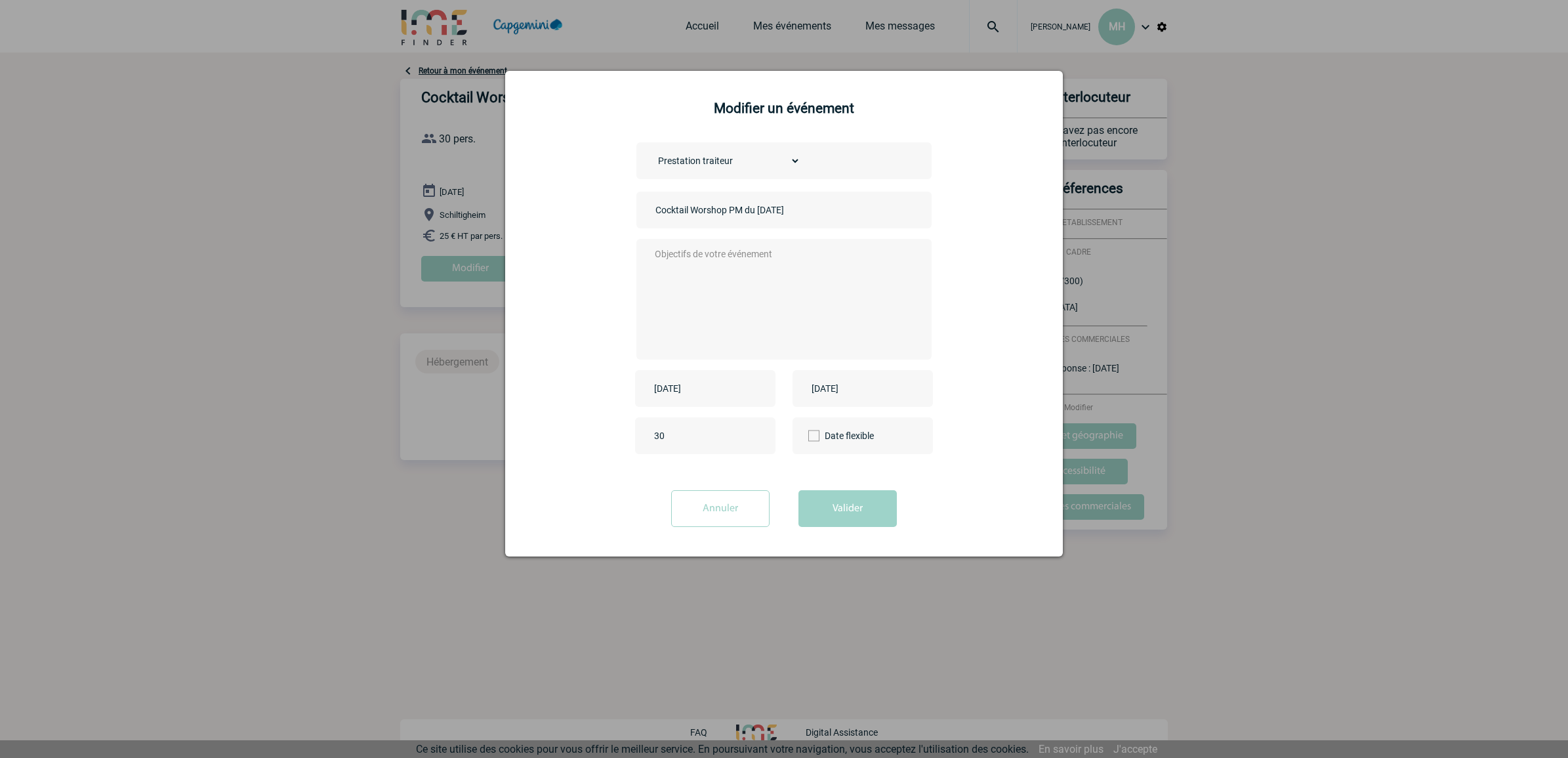
click at [697, 259] on textarea at bounding box center [781, 298] width 259 height 105
type textarea "B"
click at [767, 255] on textarea "Il s'agit d'un apéro dînatoire à livrer pour 17h maximum chez B Co Worker [STRE…" at bounding box center [781, 298] width 259 height 105
click at [768, 290] on textarea "Il s'agit d'un apéro dînatoire : 15 pc salées 03 pc sucrées boisson : soft (jus…" at bounding box center [781, 298] width 259 height 105
click at [772, 252] on textarea "Il s'agit d'un apéro dînatoire : 15 pc salées 03 pc sucrées boisson : soft (jus…" at bounding box center [781, 298] width 259 height 105
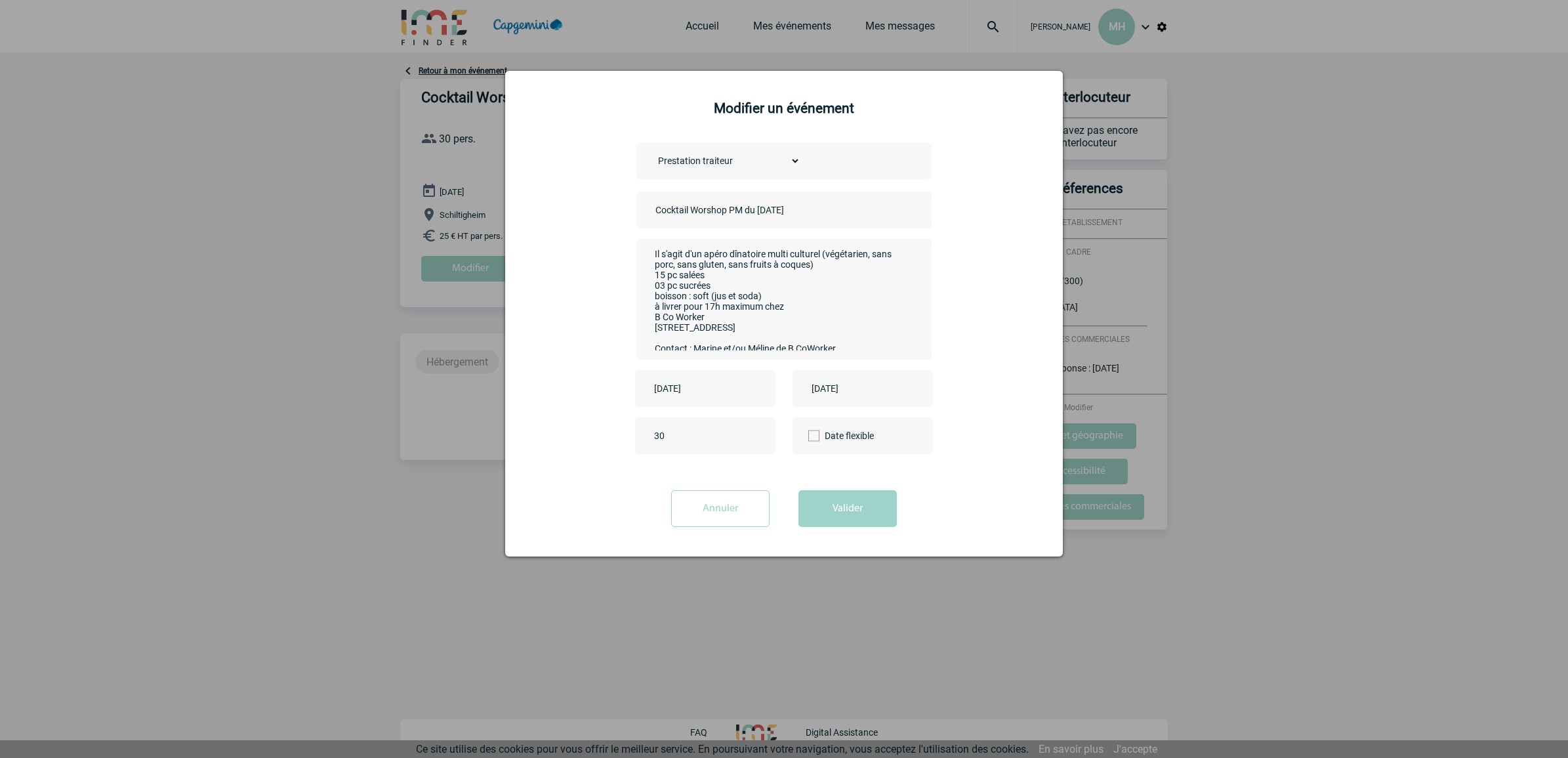
click at [766, 255] on textarea "Il s'agit d'un apéro dînatoire multi culturel (végétarien, sans porc, sans glut…" at bounding box center [781, 298] width 259 height 105
click at [819, 252] on textarea "Il s'agit d'un apéro dînatoire multi culturel (végétarien, sans porc, sans glut…" at bounding box center [781, 298] width 259 height 105
click at [822, 252] on textarea "Il s'agit d'un apéro dînatoire multi culturel (végétarien, sans porc, sans glut…" at bounding box center [781, 298] width 259 height 105
click at [764, 253] on textarea "Il s'agit d'un apéro dînatoire multi culturel (végétarien, sans porc, sans glut…" at bounding box center [781, 298] width 259 height 105
click at [817, 265] on textarea "Il s'agit d'un apéro dînatoire multi culturel (végétarien, sans porc, sans glut…" at bounding box center [781, 298] width 259 height 105
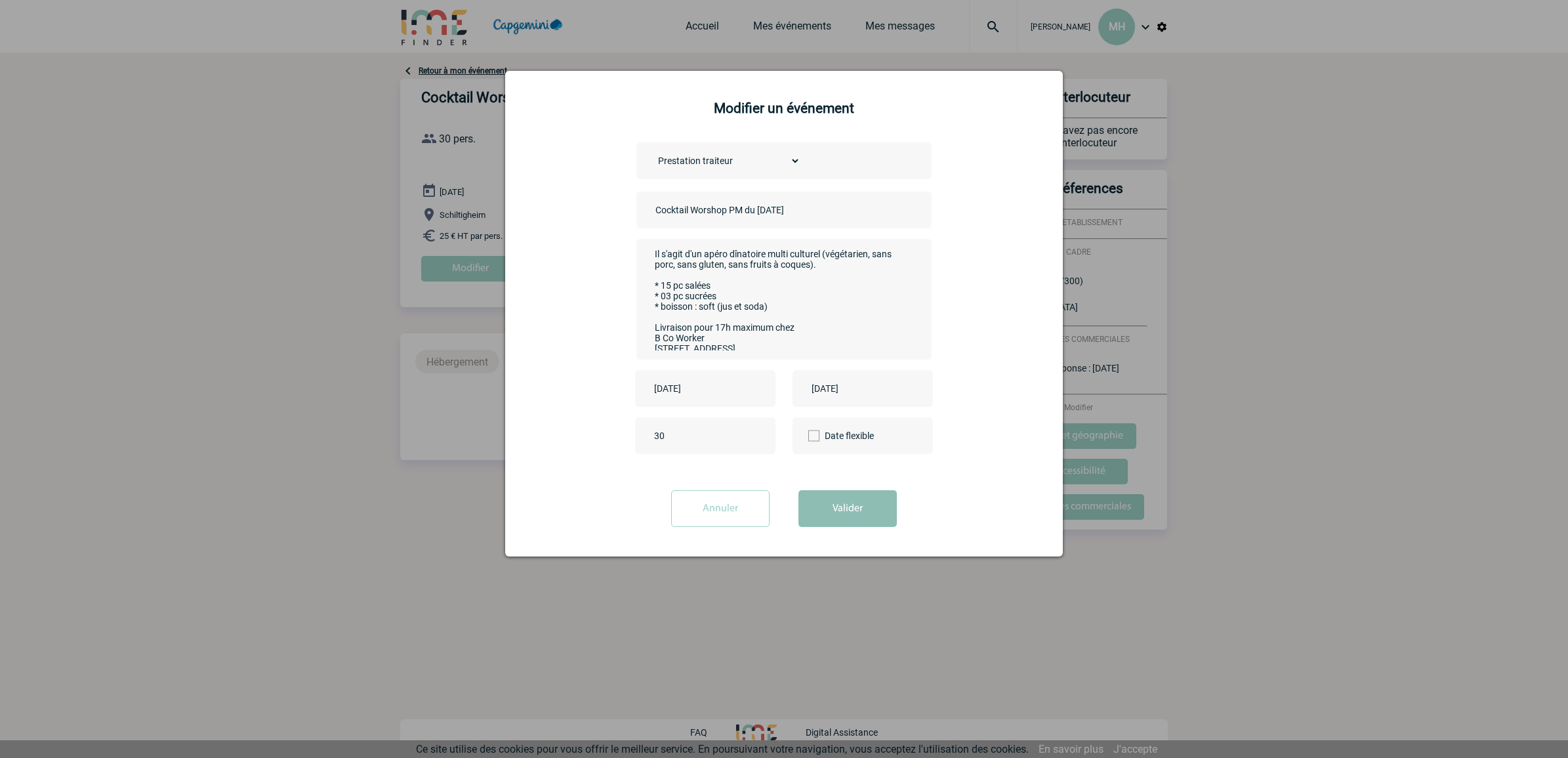
type textarea "Il s'agit d'un apéro dînatoire multi culturel (végétarien, sans porc, sans glut…"
click at [844, 501] on button "Valider" at bounding box center [847, 509] width 98 height 37
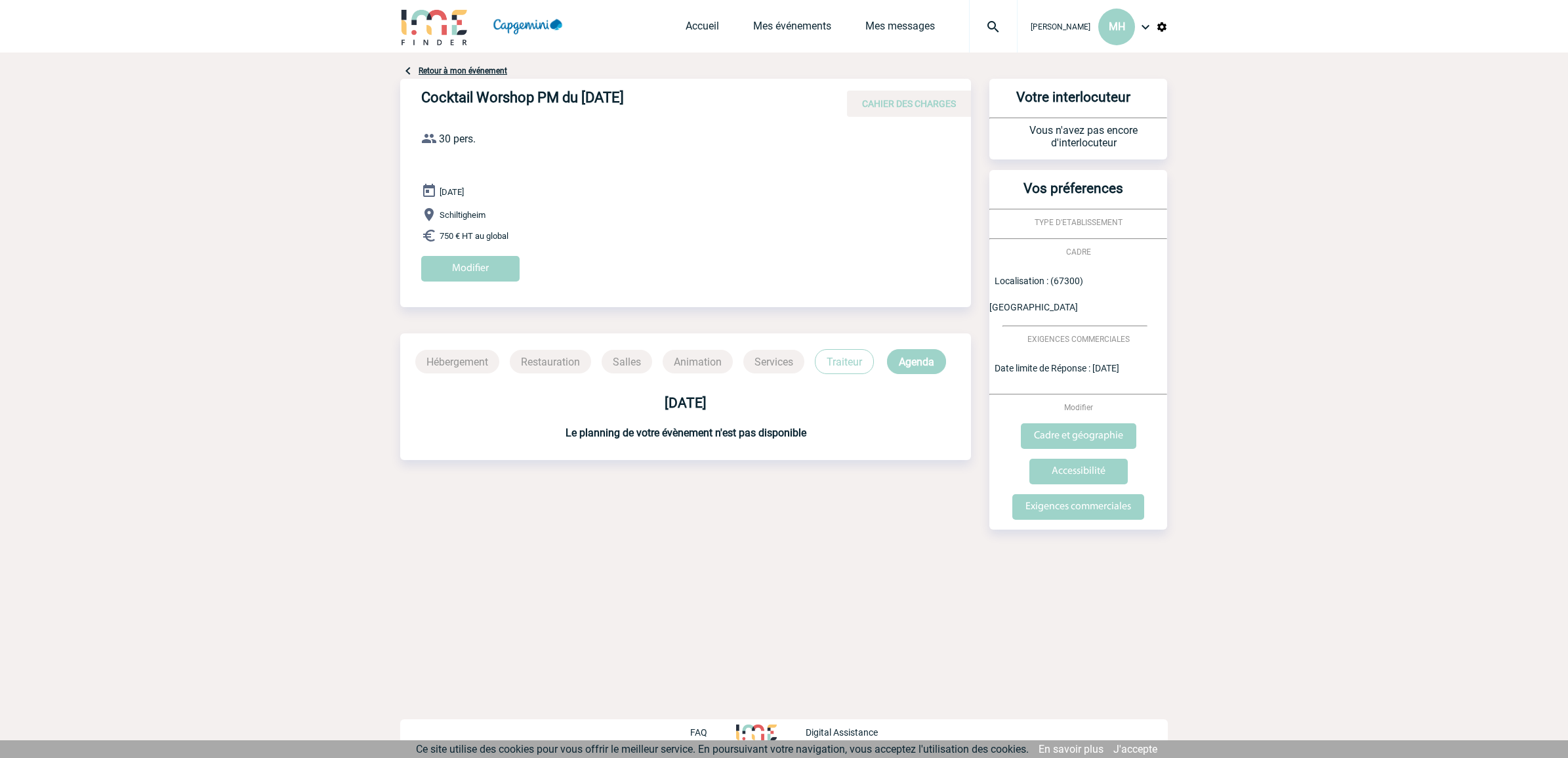
click at [1093, 123] on div "Votre interlocuteur Vous n'avez pas encore d'interlocuteur" at bounding box center [1078, 120] width 178 height 81
click at [1073, 423] on input "Cadre et géographie" at bounding box center [1078, 435] width 115 height 26
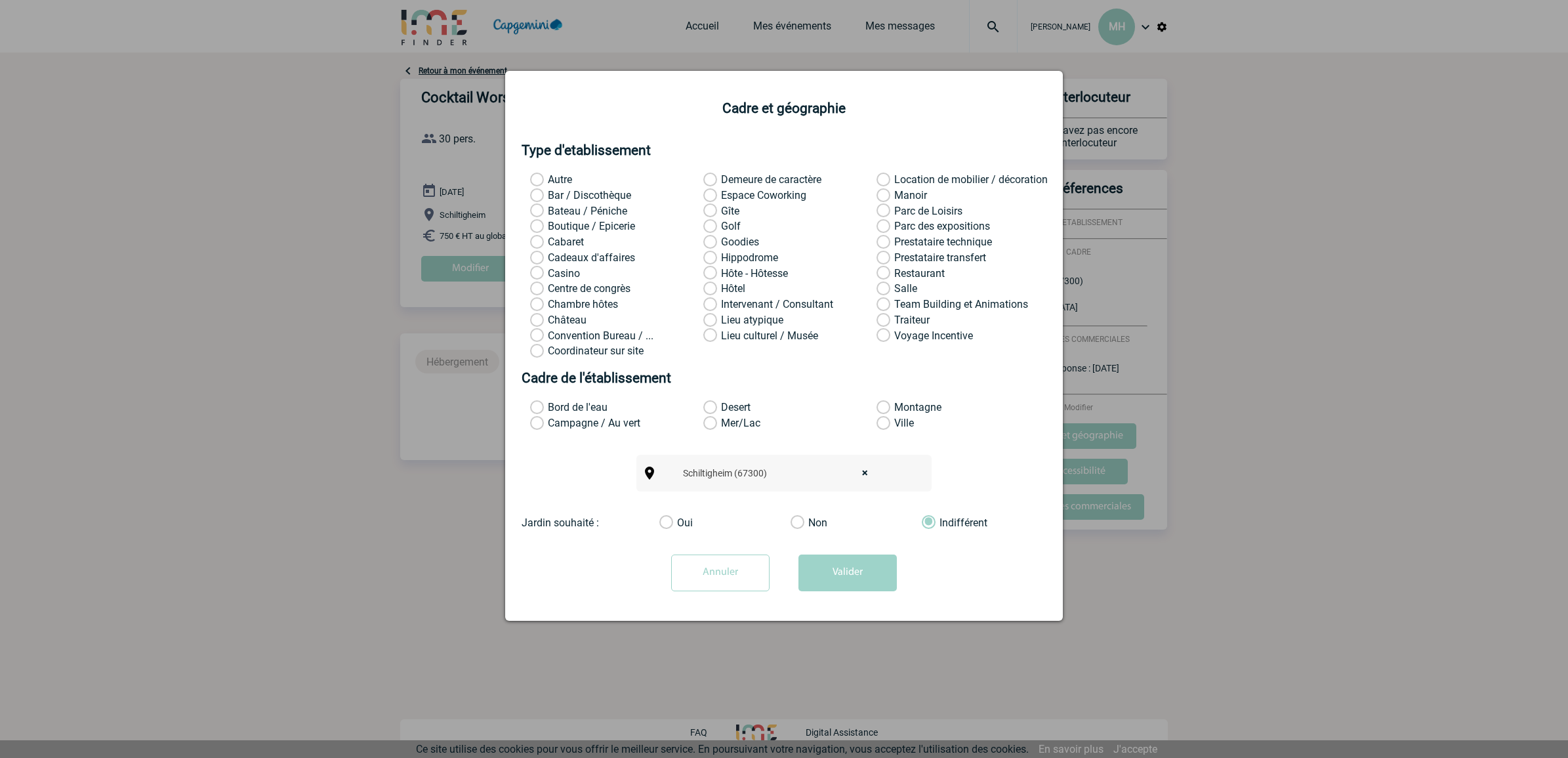
click at [712, 194] on label "Espace Coworking" at bounding box center [721, 195] width 35 height 13
click at [0, 0] on input "Espace Coworking" at bounding box center [0, 0] width 0 height 0
click at [864, 565] on button "Valider" at bounding box center [847, 573] width 98 height 37
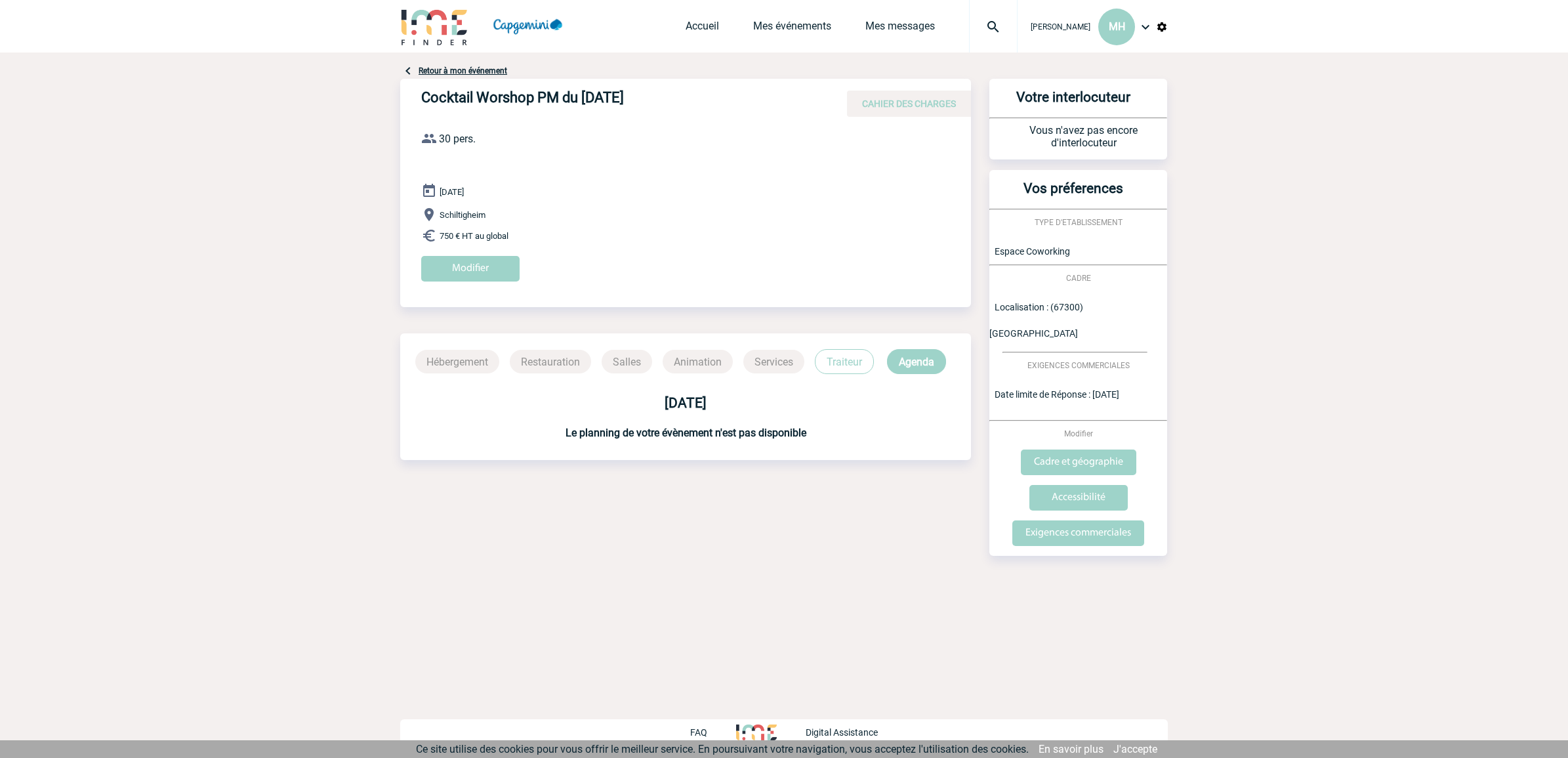
click at [1080, 107] on h3 "Votre interlocuteur" at bounding box center [1073, 103] width 157 height 28
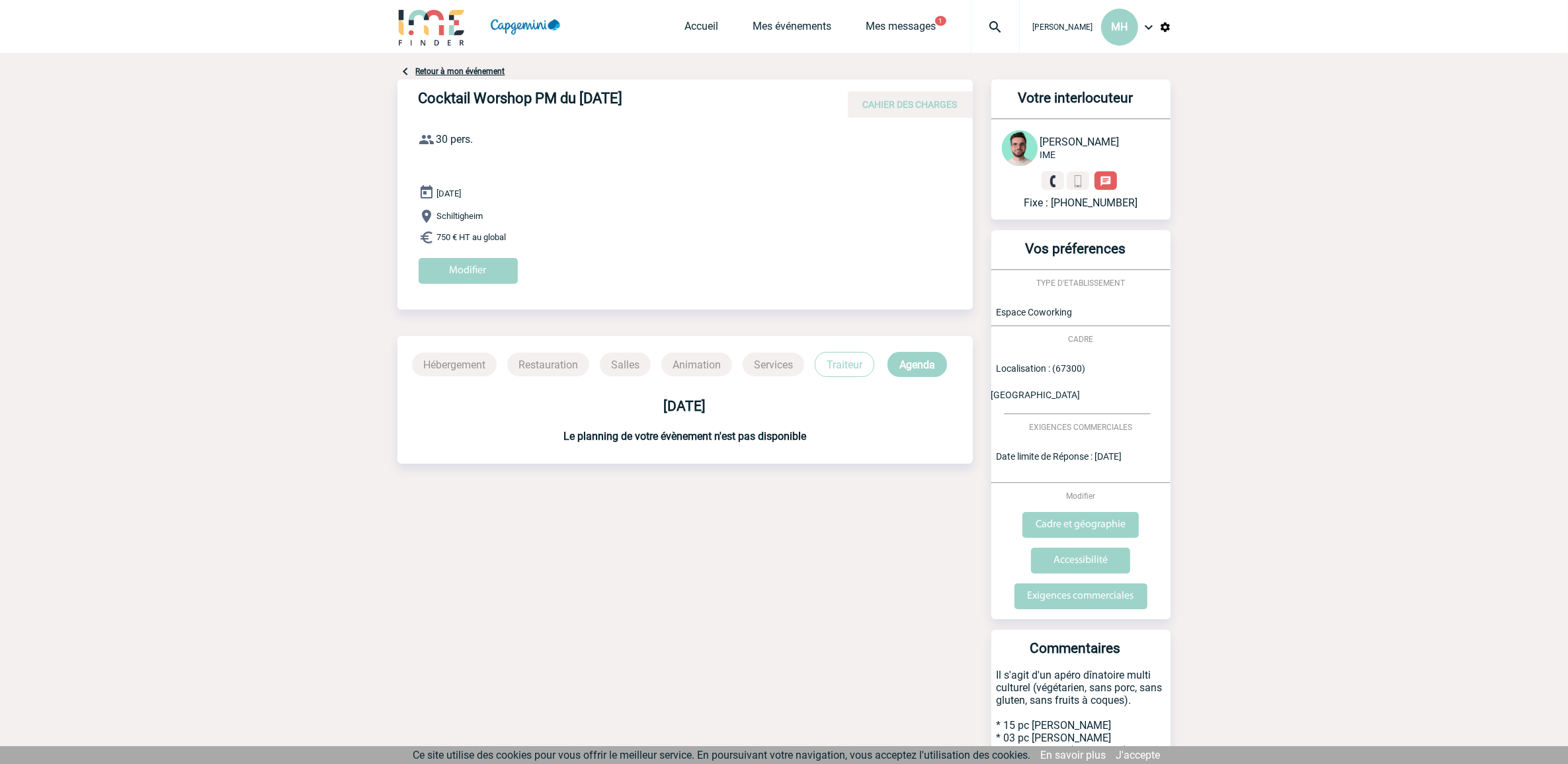
click at [995, 193] on div "Votre interlocuteur Benjamin ROLAND IME Fixe : +33145723728" at bounding box center [1081, 150] width 179 height 140
click at [453, 270] on input "Modifier" at bounding box center [468, 270] width 99 height 26
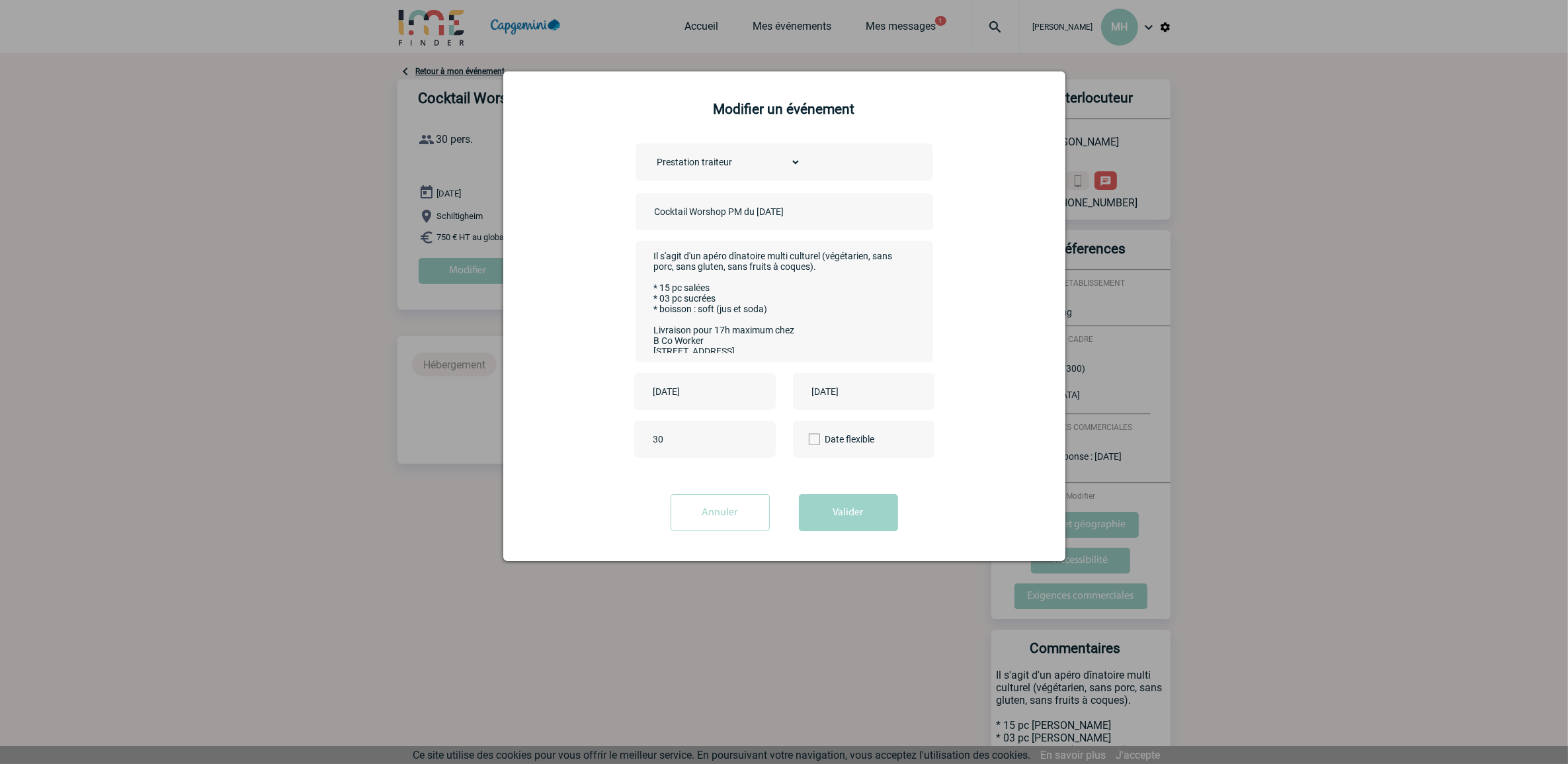
click at [702, 520] on input "Annuler" at bounding box center [720, 513] width 99 height 37
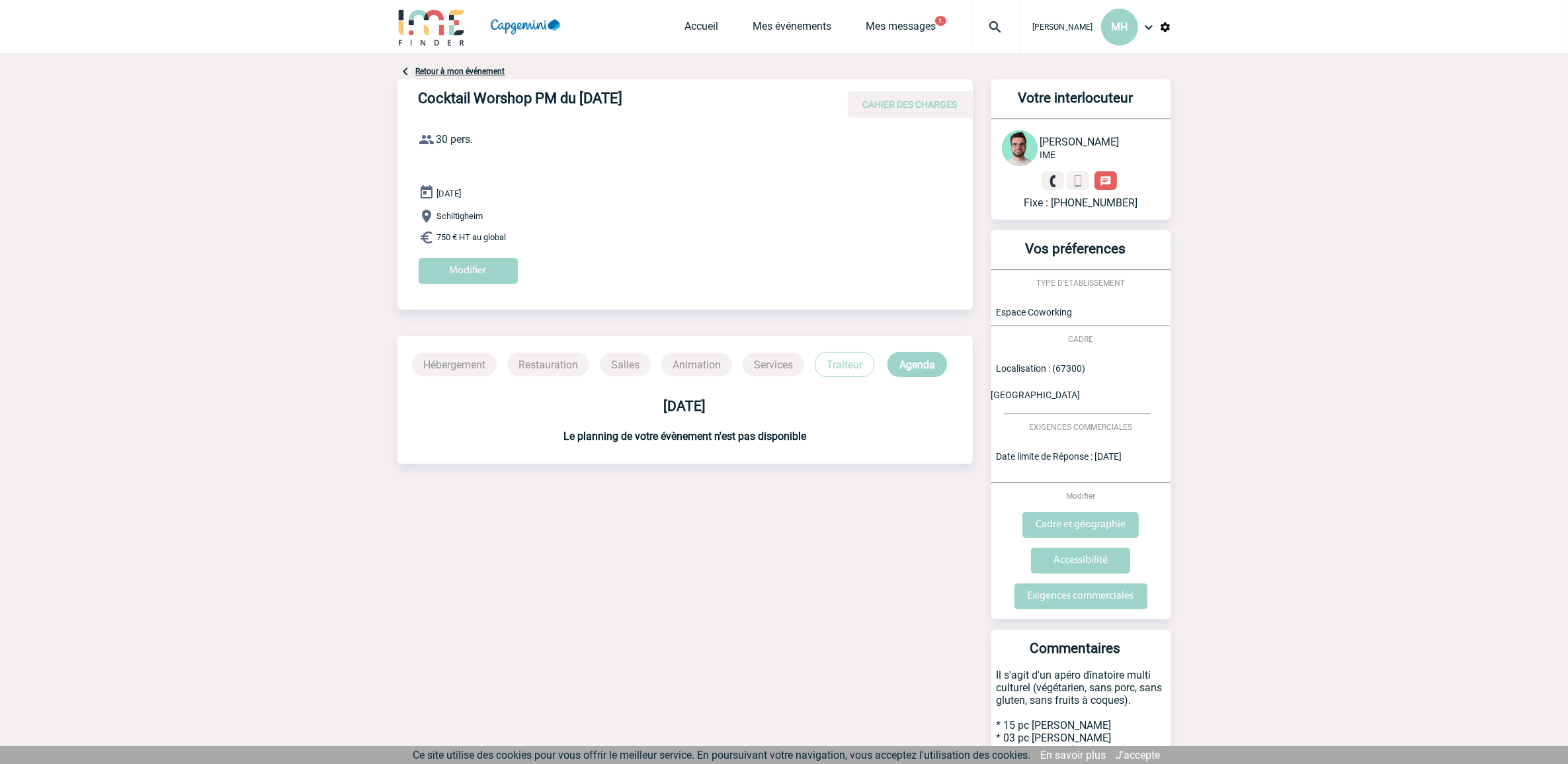
click at [1006, 193] on div "Fixe : +33145723728" at bounding box center [1081, 190] width 158 height 37
click at [867, 25] on link "Mes messages" at bounding box center [902, 29] width 70 height 18
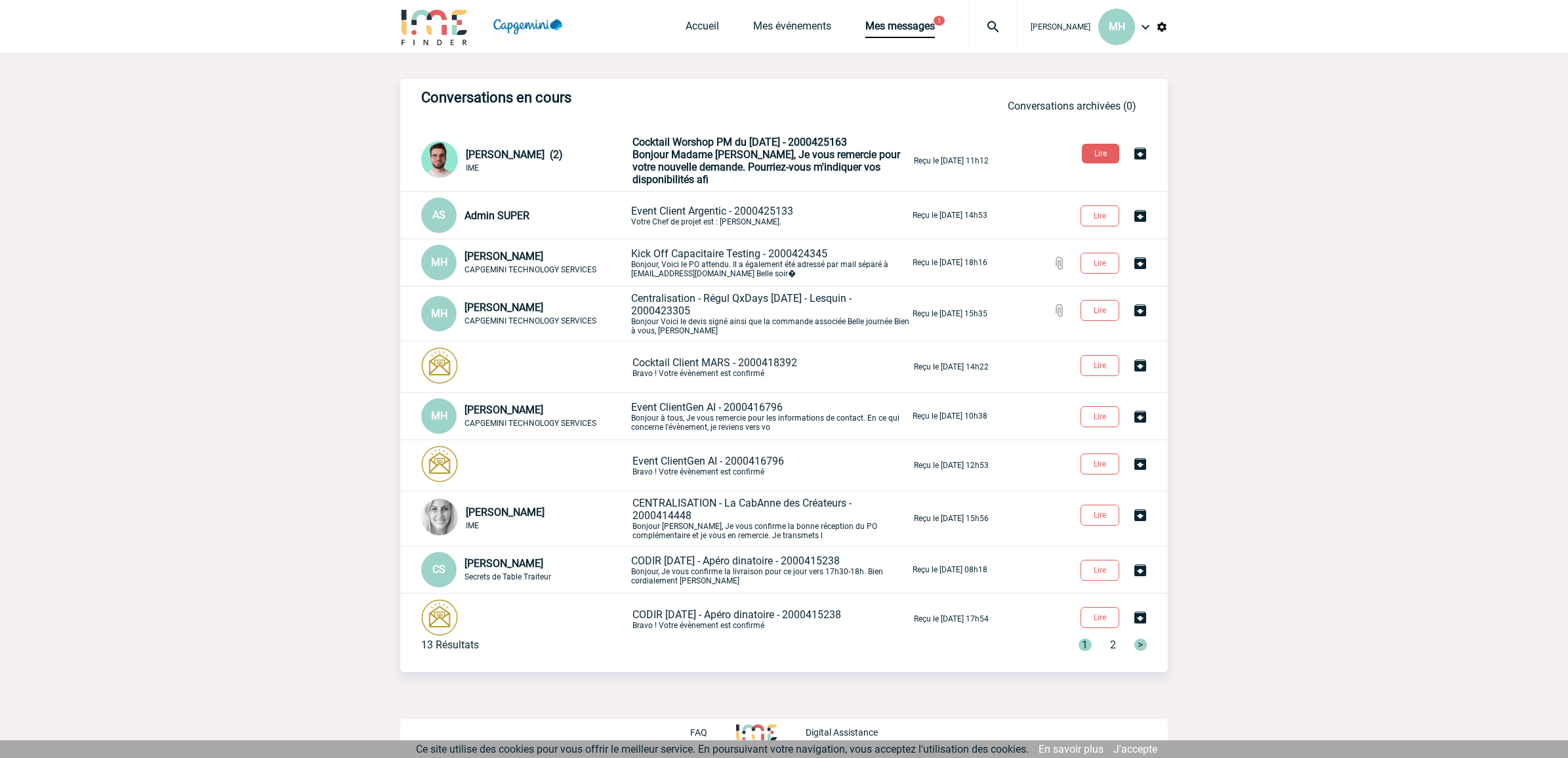
click at [744, 154] on span "Bonjour Madame [PERSON_NAME], Je vous remercie pour votre nouvelle demande. Pou…" at bounding box center [766, 167] width 268 height 37
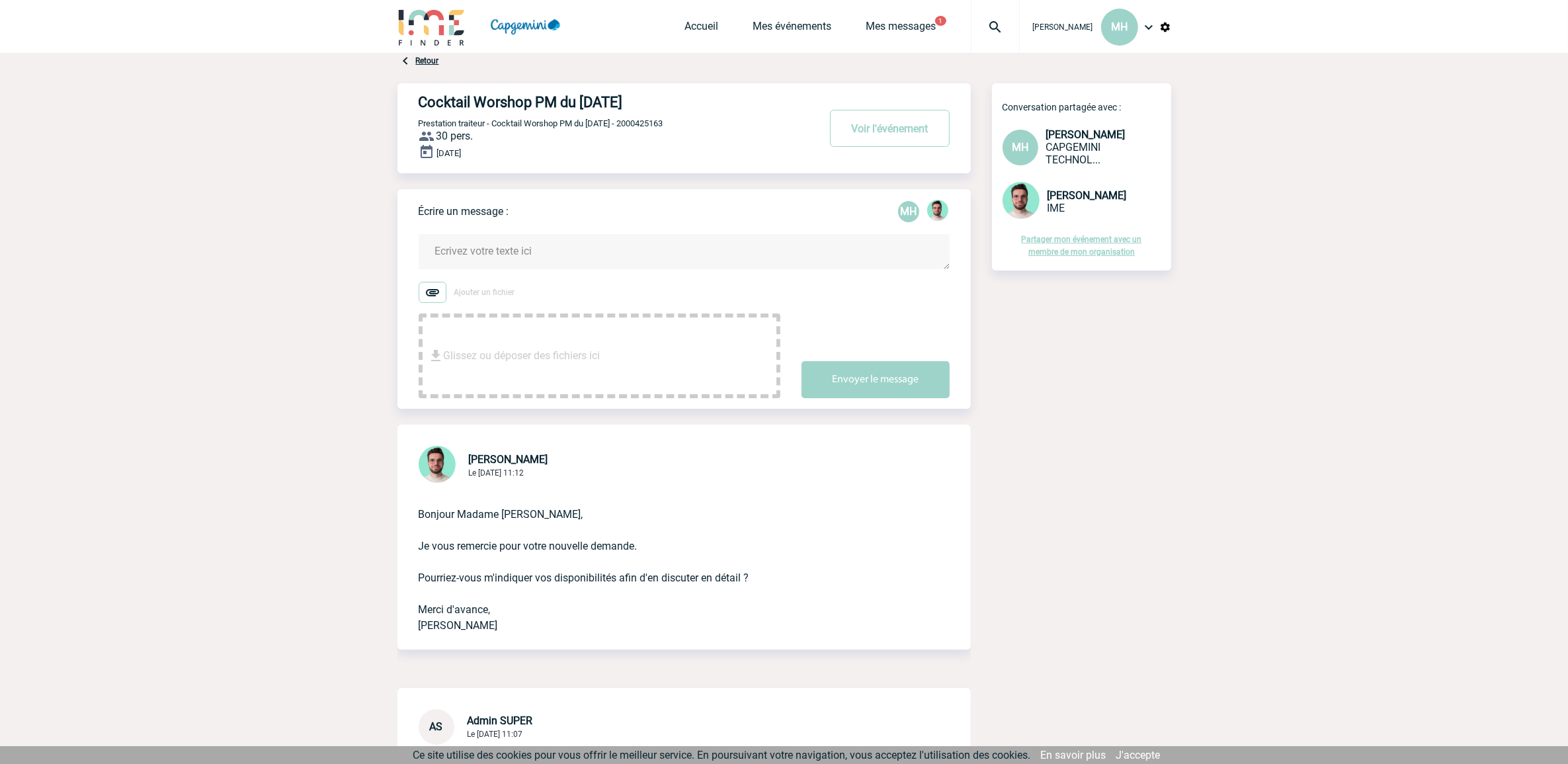
click at [1066, 249] on link "Partager mon événement avec un membre de mon organisation" at bounding box center [1082, 246] width 120 height 22
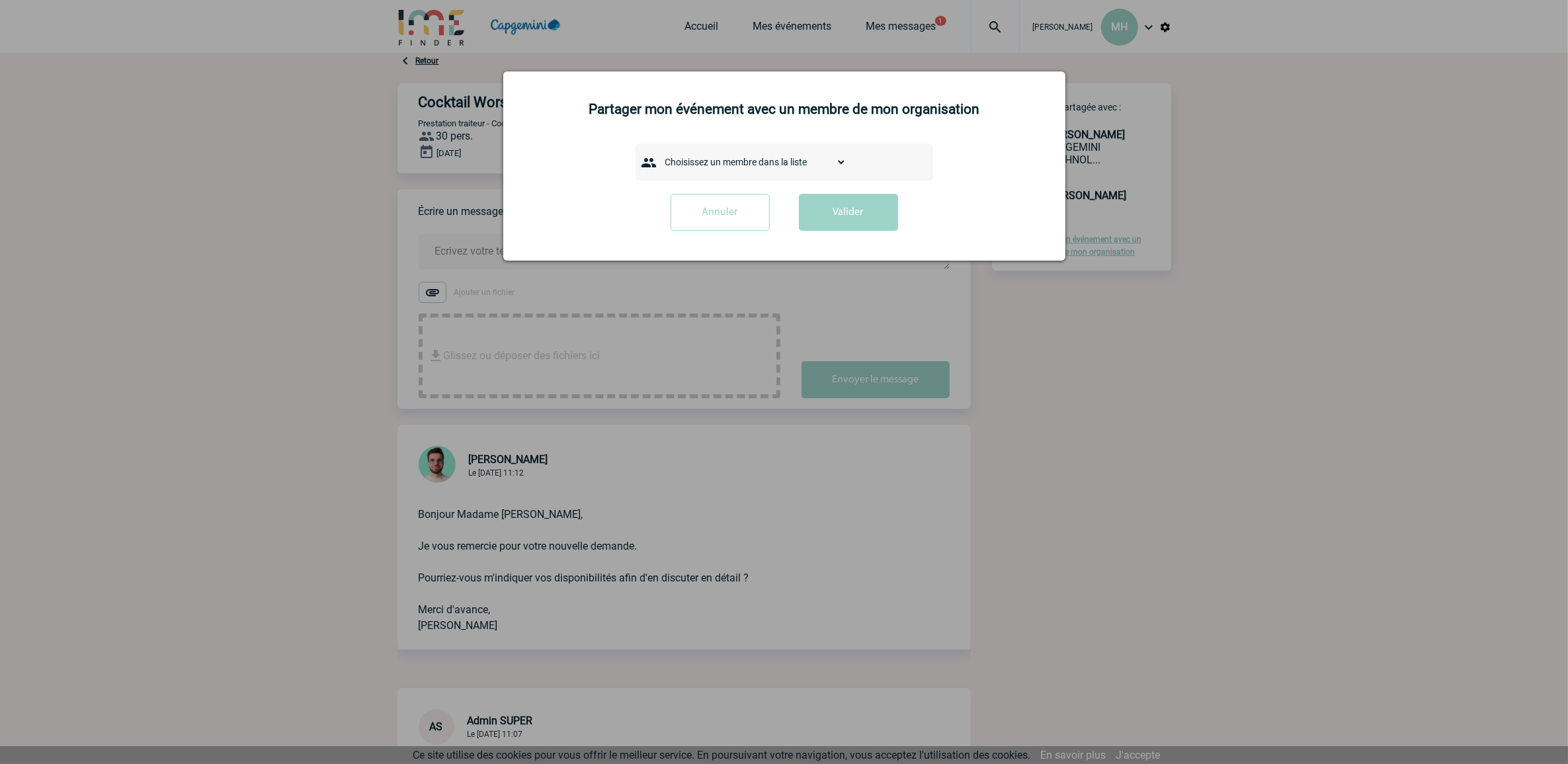
click at [715, 147] on div "Choisissez un membre dans la liste AANGOUR Sana ABICHOU [PERSON_NAME] Maïsa ABI…" at bounding box center [784, 162] width 297 height 37
click at [715, 163] on select "Choisissez un membre dans la liste AANGOUR Sana ABICHOU [PERSON_NAME] Maïsa ABI…" at bounding box center [753, 162] width 187 height 18
select select "101597"
click at [660, 153] on select "Choisissez un membre dans la liste AANGOUR Sana ABICHOU [PERSON_NAME] Maïsa ABI…" at bounding box center [753, 162] width 187 height 18
click at [831, 209] on button "Valider" at bounding box center [848, 212] width 99 height 37
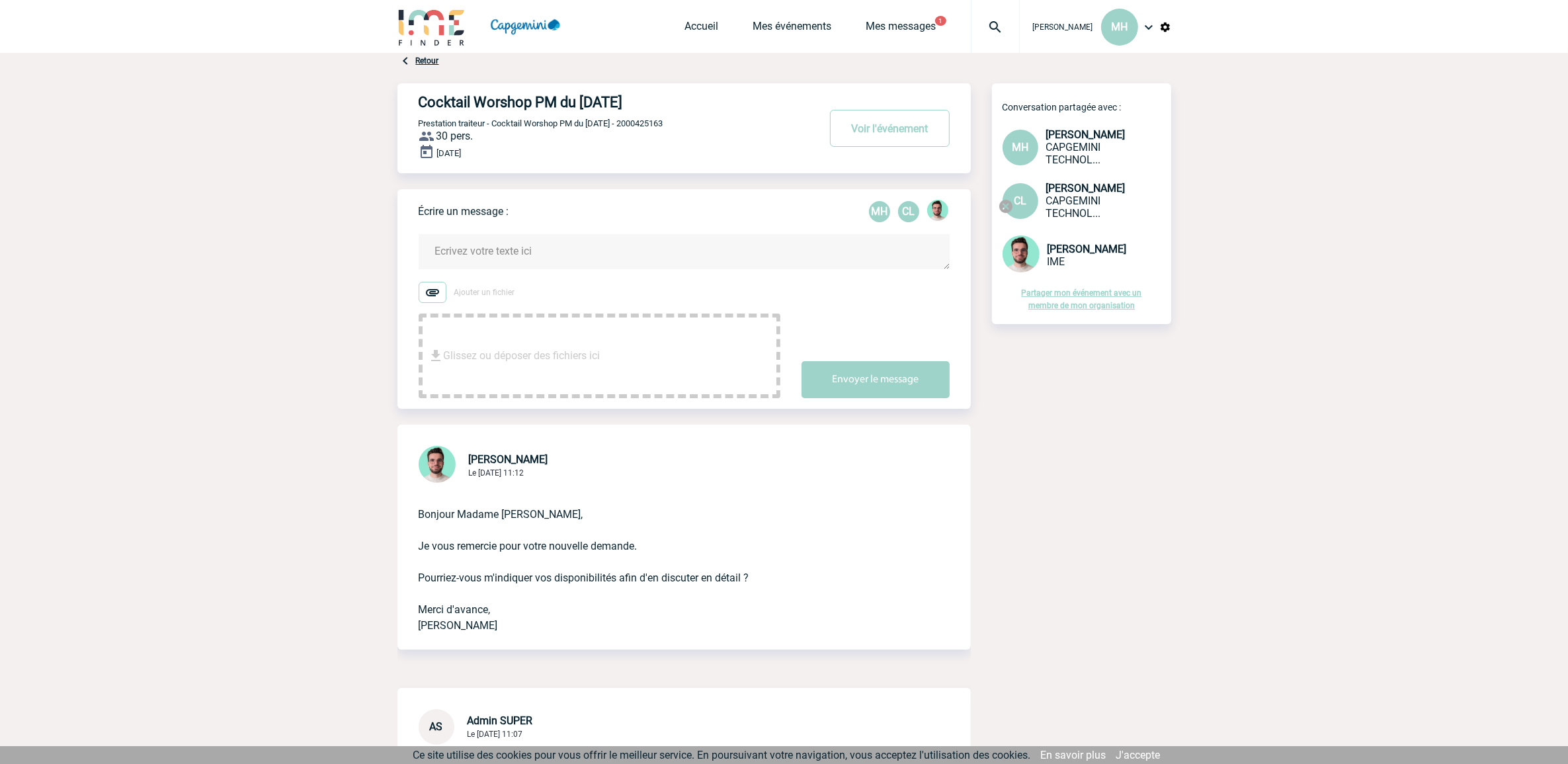
click at [548, 332] on span "Glissez ou déposer des fichiers ici" at bounding box center [522, 356] width 157 height 67
click at [576, 246] on textarea at bounding box center [684, 252] width 531 height 35
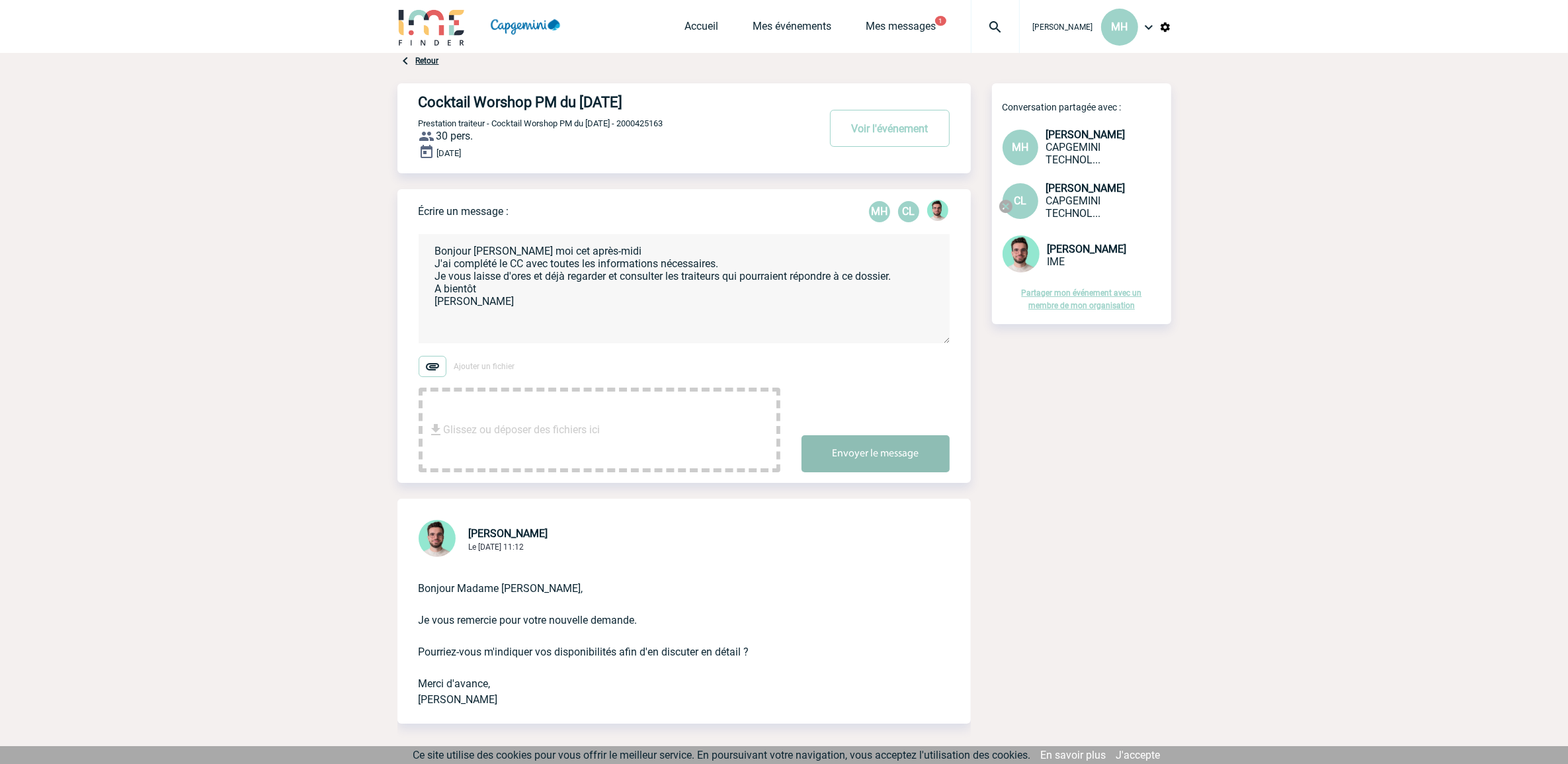
type textarea "Bonjour [PERSON_NAME] moi cet après-midi J'ai complété le CC avec toutes les in…"
click at [877, 463] on button "Envoyer le message" at bounding box center [876, 454] width 148 height 37
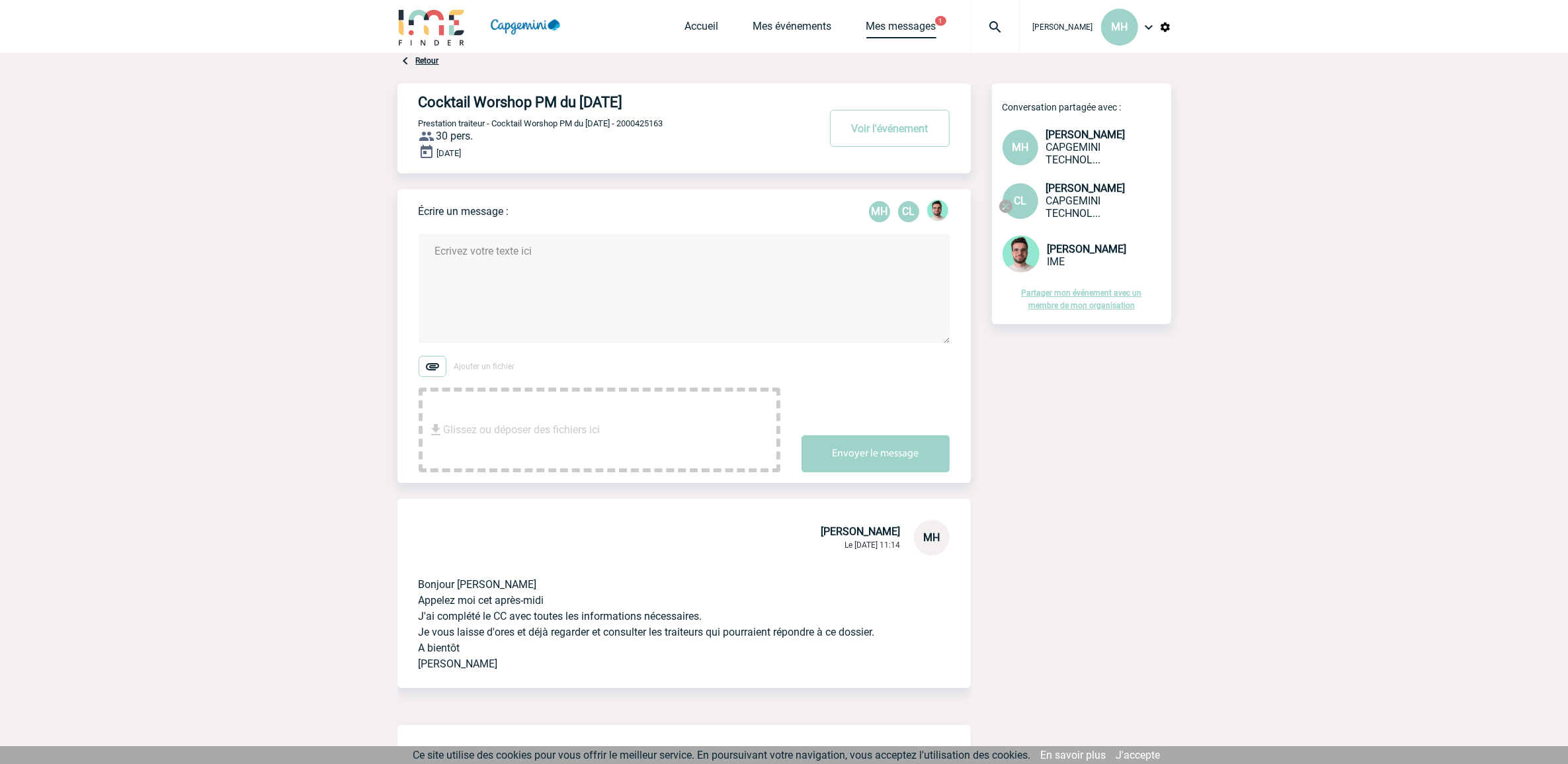
click at [892, 24] on link "Mes messages" at bounding box center [902, 29] width 70 height 18
